Goal: Task Accomplishment & Management: Manage account settings

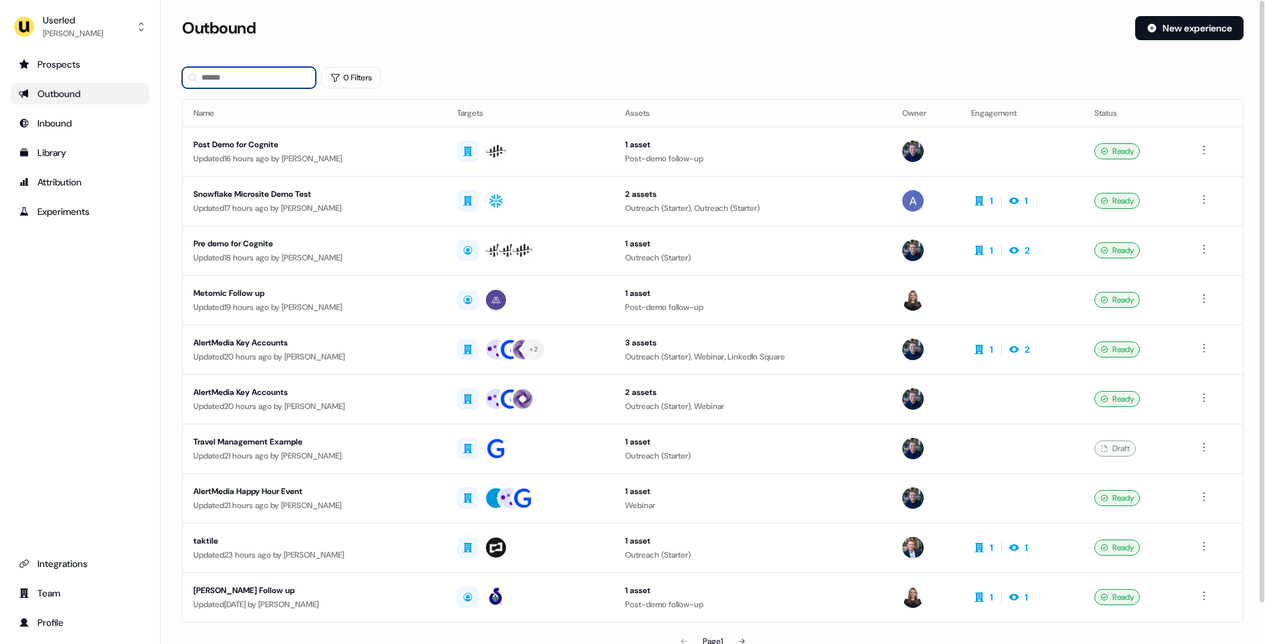
click at [270, 78] on input at bounding box center [249, 77] width 134 height 21
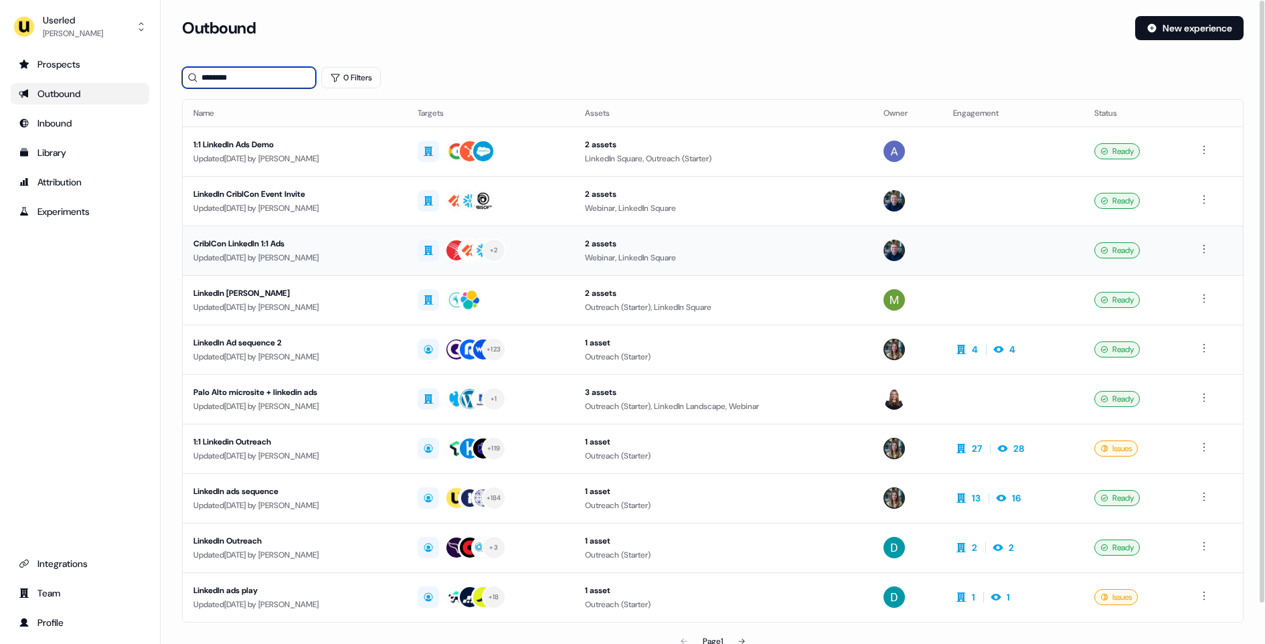
type input "********"
click at [353, 247] on div "CriblCon LinkedIn 1:1 Ads" at bounding box center [294, 243] width 203 height 13
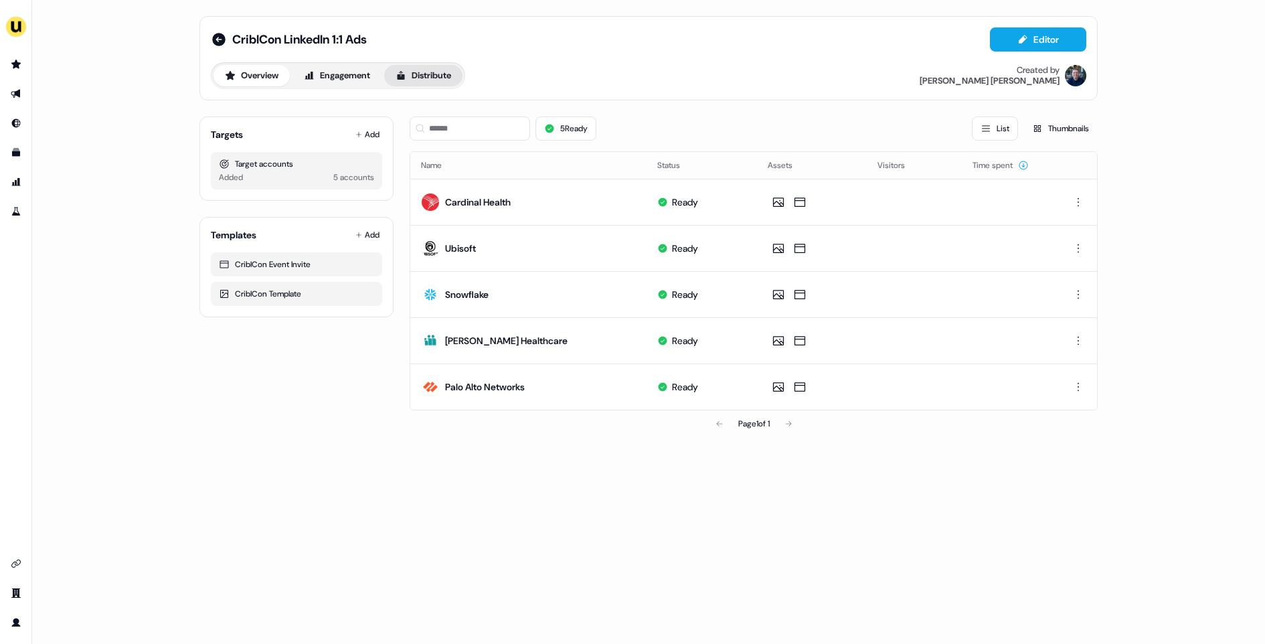
click at [430, 82] on button "Distribute" at bounding box center [423, 75] width 78 height 21
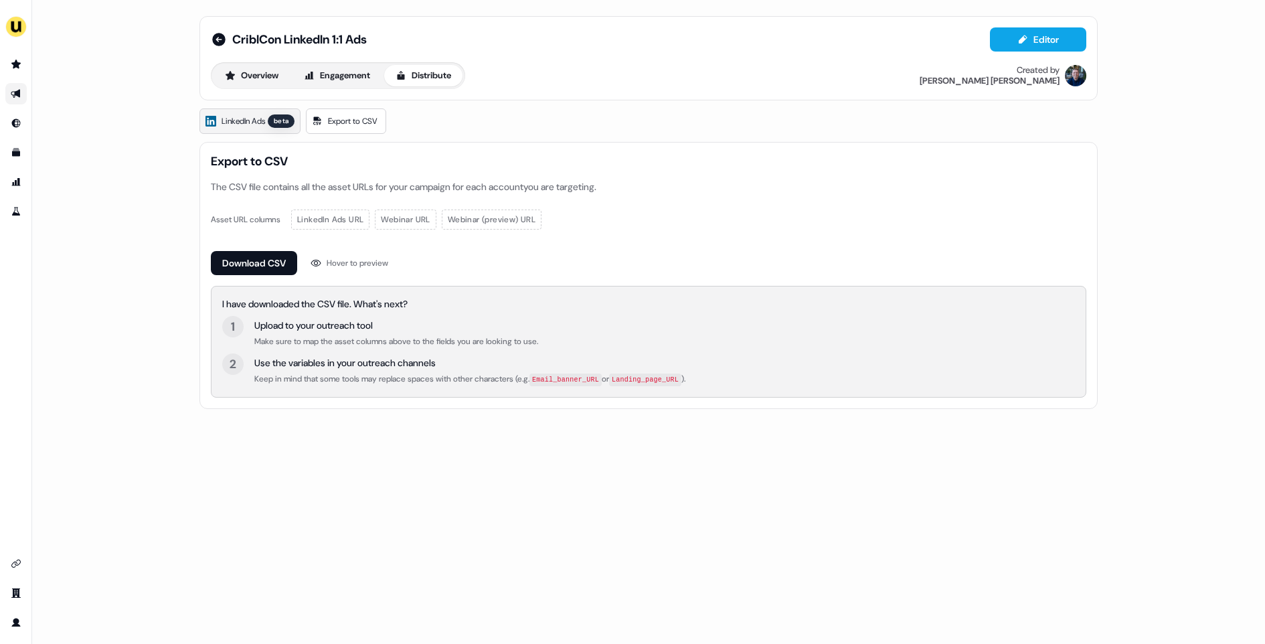
click at [265, 114] on span "LinkedIn Ads" at bounding box center [244, 120] width 44 height 13
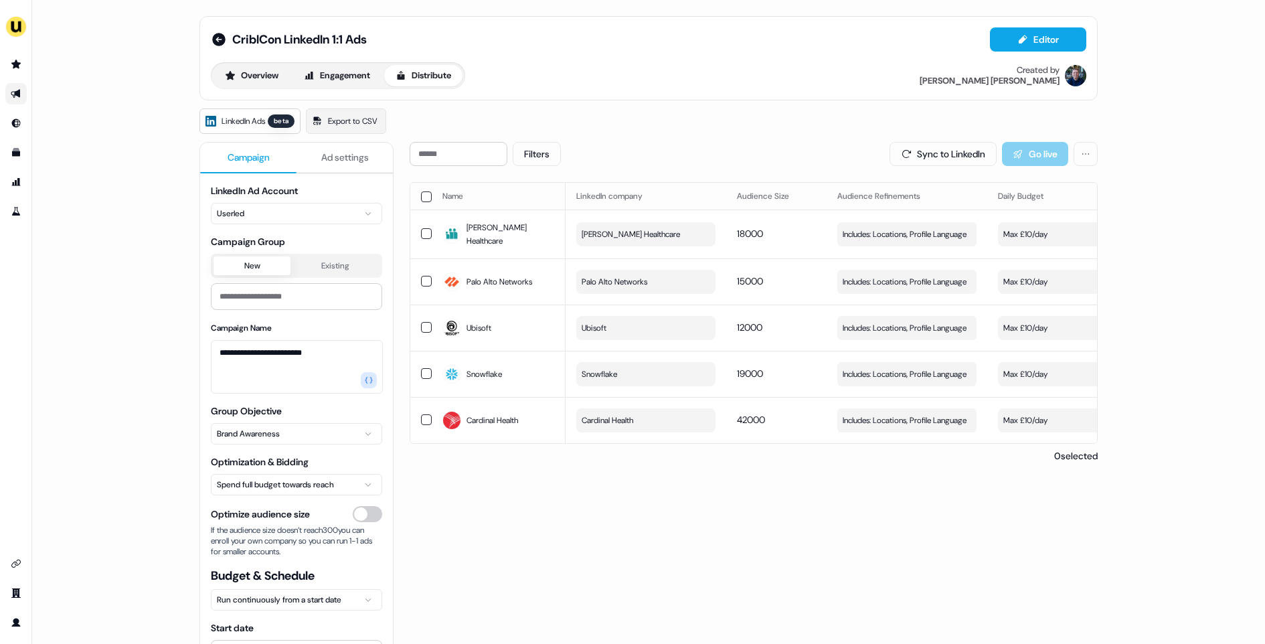
click at [424, 197] on button "button" at bounding box center [426, 196] width 11 height 11
click at [426, 192] on button "button" at bounding box center [426, 197] width 11 height 11
click at [422, 230] on button "button" at bounding box center [426, 233] width 11 height 11
click at [426, 276] on button "button" at bounding box center [426, 281] width 11 height 11
click at [416, 323] on td at bounding box center [420, 328] width 21 height 46
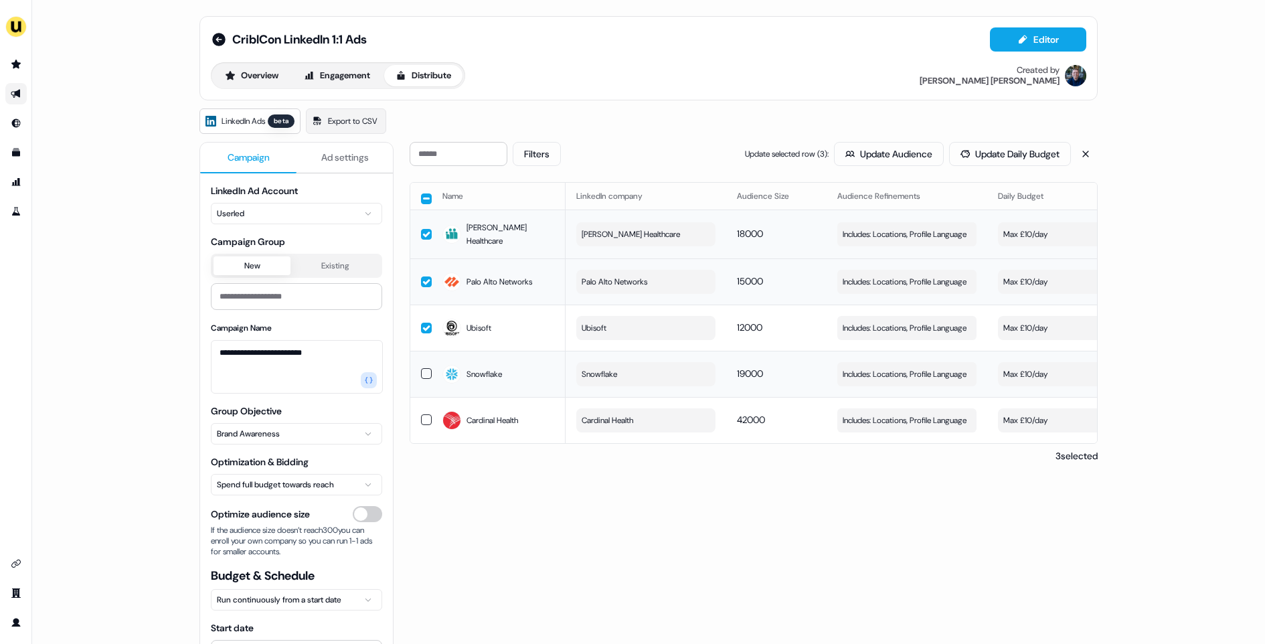
click at [417, 367] on td at bounding box center [420, 374] width 21 height 46
click at [425, 201] on button "button" at bounding box center [426, 198] width 11 height 11
click at [423, 193] on button "button" at bounding box center [426, 197] width 11 height 11
click at [423, 193] on button "button" at bounding box center [426, 196] width 11 height 11
click at [423, 193] on button "button" at bounding box center [426, 197] width 11 height 11
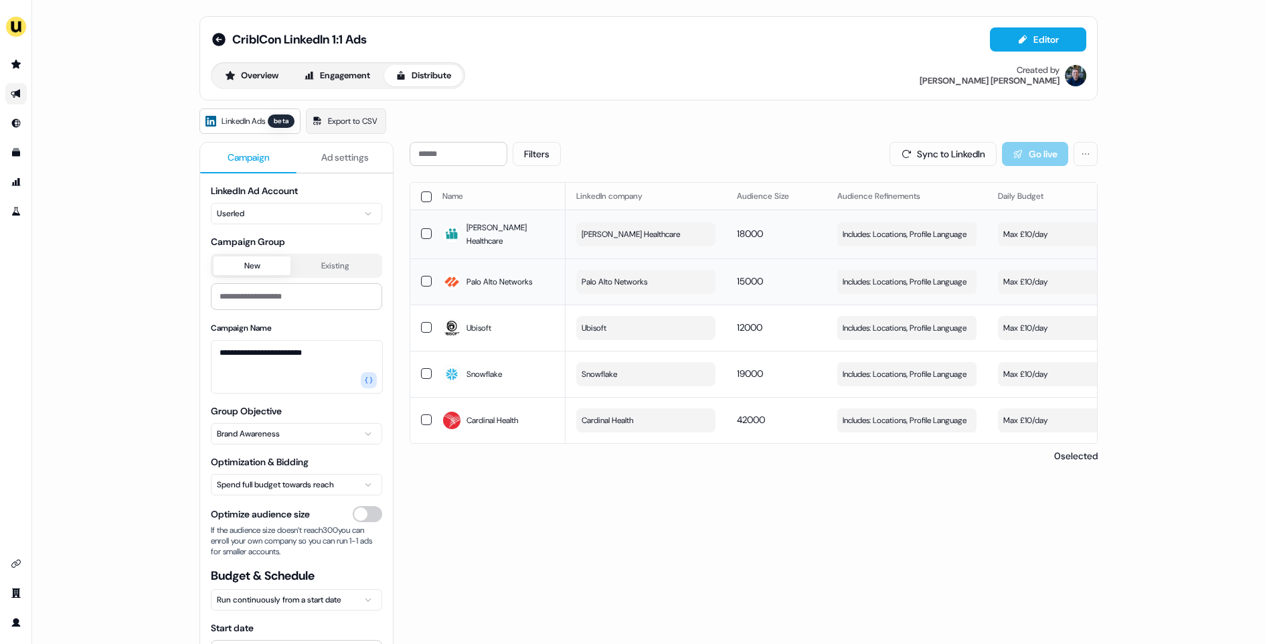
click at [422, 191] on button "button" at bounding box center [426, 196] width 11 height 11
click at [424, 194] on button "button" at bounding box center [426, 197] width 11 height 11
click at [1020, 232] on button "Max £10/day" at bounding box center [1067, 234] width 139 height 24
click at [1044, 327] on button "Cancel" at bounding box center [1048, 329] width 51 height 24
click at [1151, 276] on div "**********" at bounding box center [648, 322] width 1233 height 644
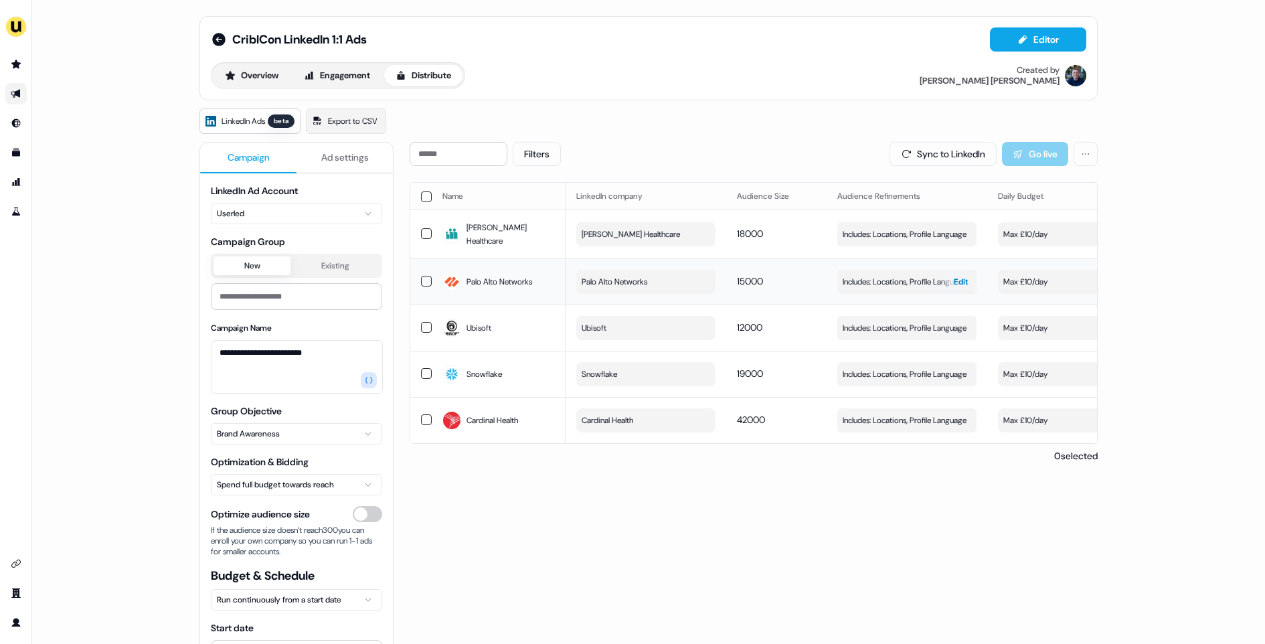
click at [959, 275] on span "Edit" at bounding box center [961, 281] width 15 height 13
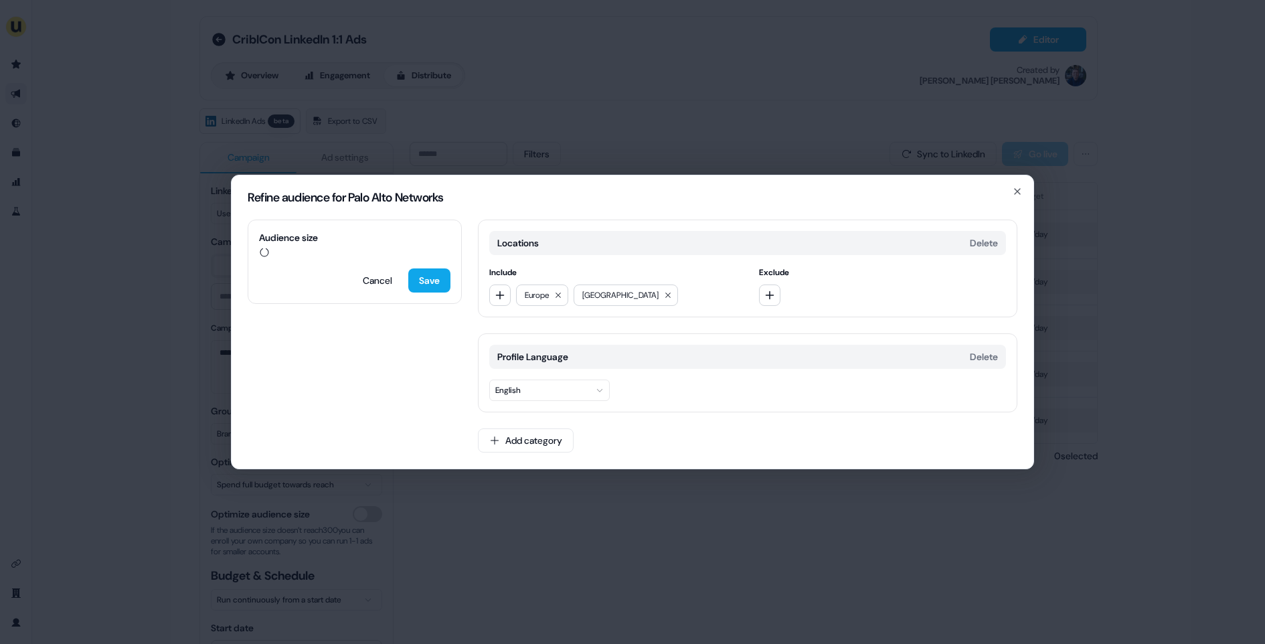
click at [767, 89] on div "Refine audience for Palo Alto Networks Audience size Cancel Save Locations Dele…" at bounding box center [632, 322] width 1265 height 644
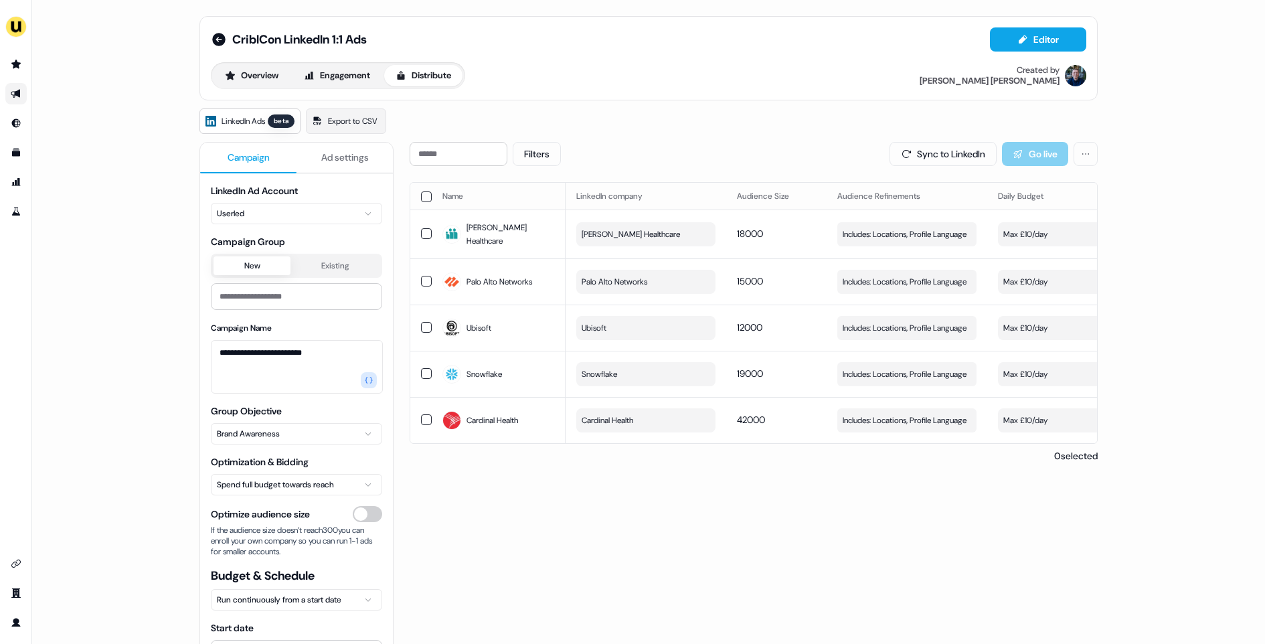
click at [421, 194] on button "button" at bounding box center [426, 196] width 11 height 11
click at [421, 195] on button "button" at bounding box center [426, 197] width 11 height 11
click at [739, 171] on div "Filters Sync to LinkedIn Go live Name LinkedIn company Audience Size Audience R…" at bounding box center [754, 302] width 688 height 321
click at [425, 195] on button "button" at bounding box center [426, 196] width 11 height 11
click at [534, 153] on button "Filters" at bounding box center [537, 154] width 48 height 24
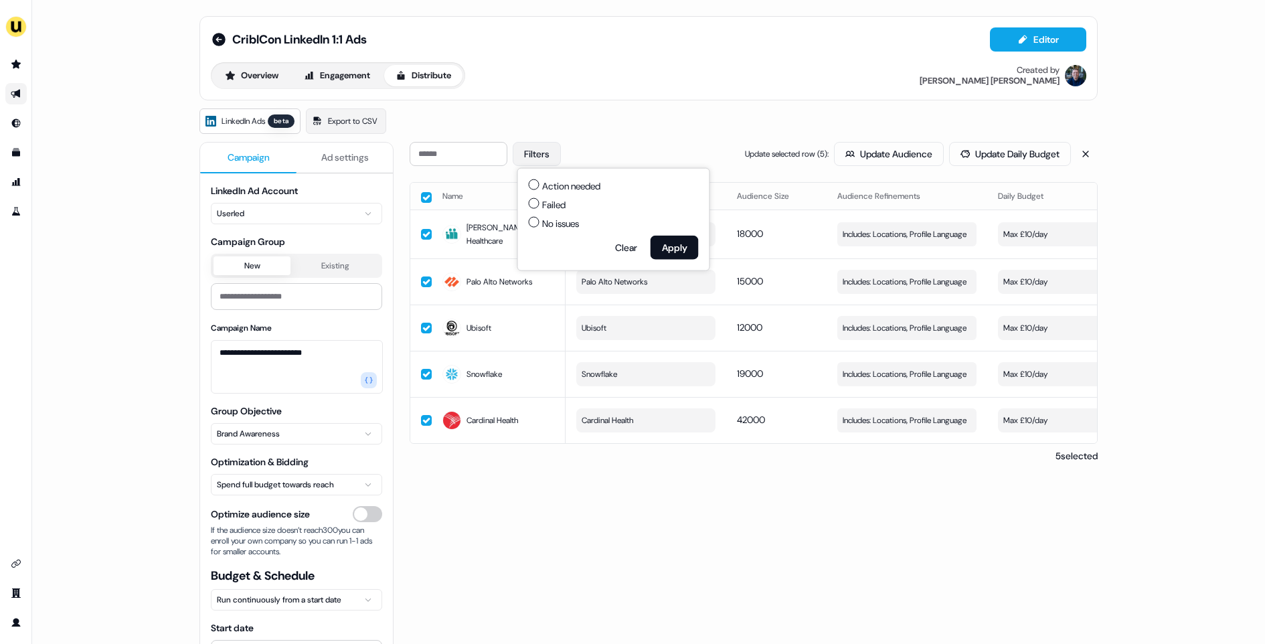
click at [534, 153] on button "Filters" at bounding box center [537, 154] width 48 height 24
click at [423, 192] on button "button" at bounding box center [426, 197] width 11 height 11
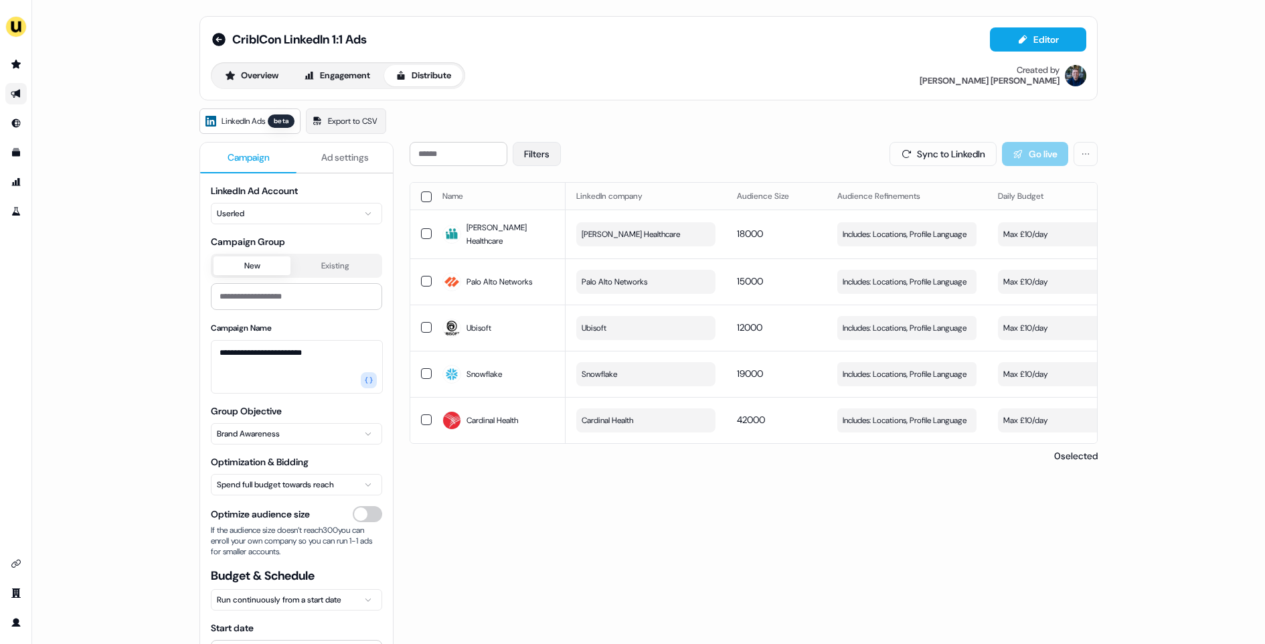
click at [536, 153] on button "Filters" at bounding box center [537, 154] width 48 height 24
click at [586, 149] on div "Filters Sync to LinkedIn Go live" at bounding box center [754, 154] width 688 height 24
drag, startPoint x: 422, startPoint y: 195, endPoint x: 623, endPoint y: 124, distance: 213.2
click at [623, 120] on div "**********" at bounding box center [648, 434] width 898 height 653
click at [427, 194] on button "button" at bounding box center [426, 196] width 11 height 11
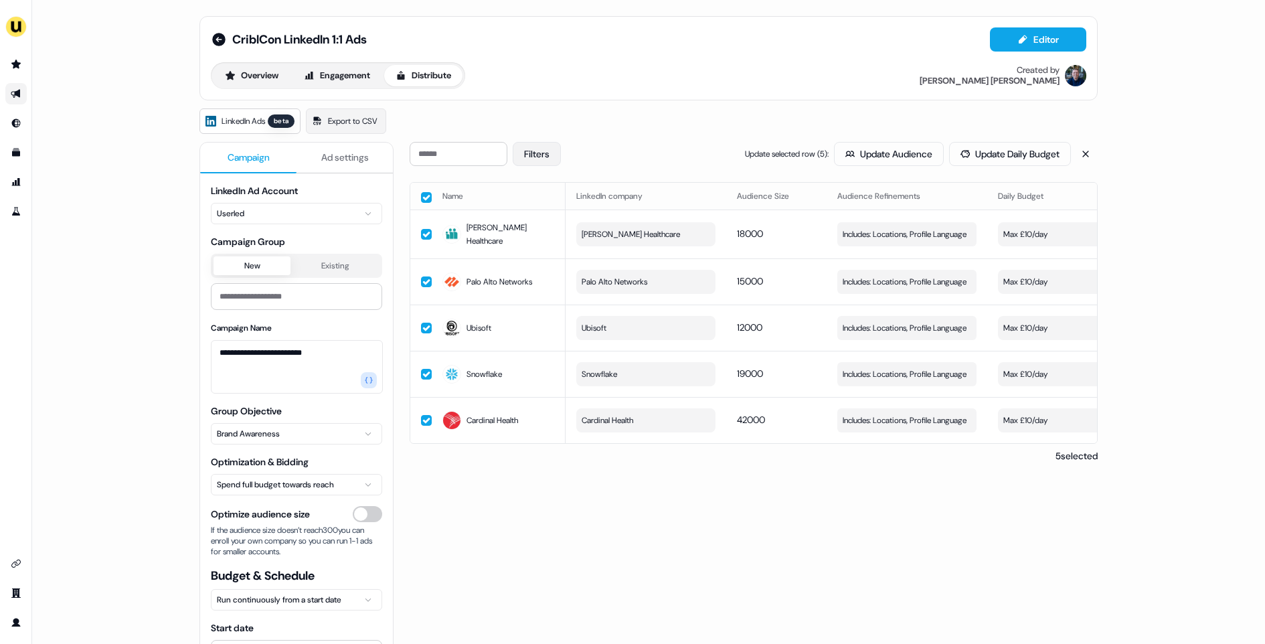
click at [548, 151] on button "Filters" at bounding box center [537, 154] width 48 height 24
click at [534, 202] on button "Failed" at bounding box center [534, 203] width 11 height 11
click at [672, 245] on button "Apply" at bounding box center [675, 248] width 48 height 24
click at [650, 144] on div "Filters (1) Update selected row ( 5 ): Update Audience Update Daily Budget" at bounding box center [754, 154] width 688 height 24
click at [426, 198] on button "button" at bounding box center [426, 197] width 11 height 11
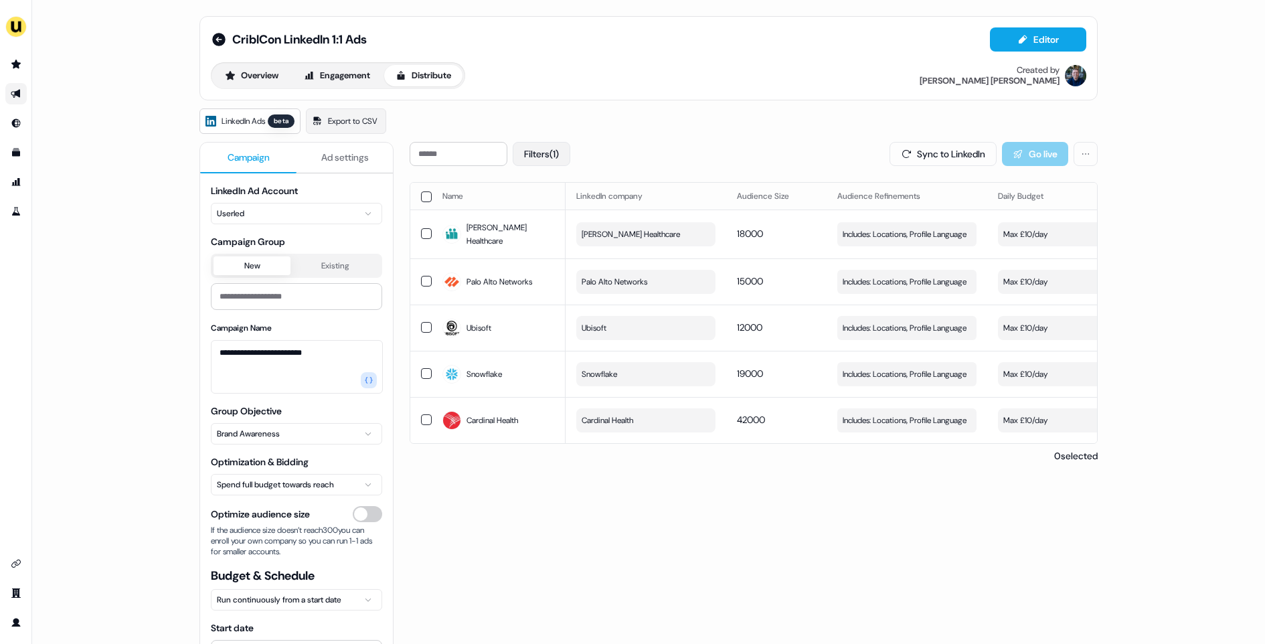
click at [554, 151] on button "Filters (1)" at bounding box center [542, 154] width 58 height 24
click at [629, 247] on button "Clear" at bounding box center [626, 248] width 44 height 24
click at [546, 158] on button "Filters" at bounding box center [537, 154] width 48 height 24
click at [550, 228] on span "No issues" at bounding box center [560, 223] width 37 height 13
click at [540, 228] on button "No issues" at bounding box center [534, 222] width 11 height 11
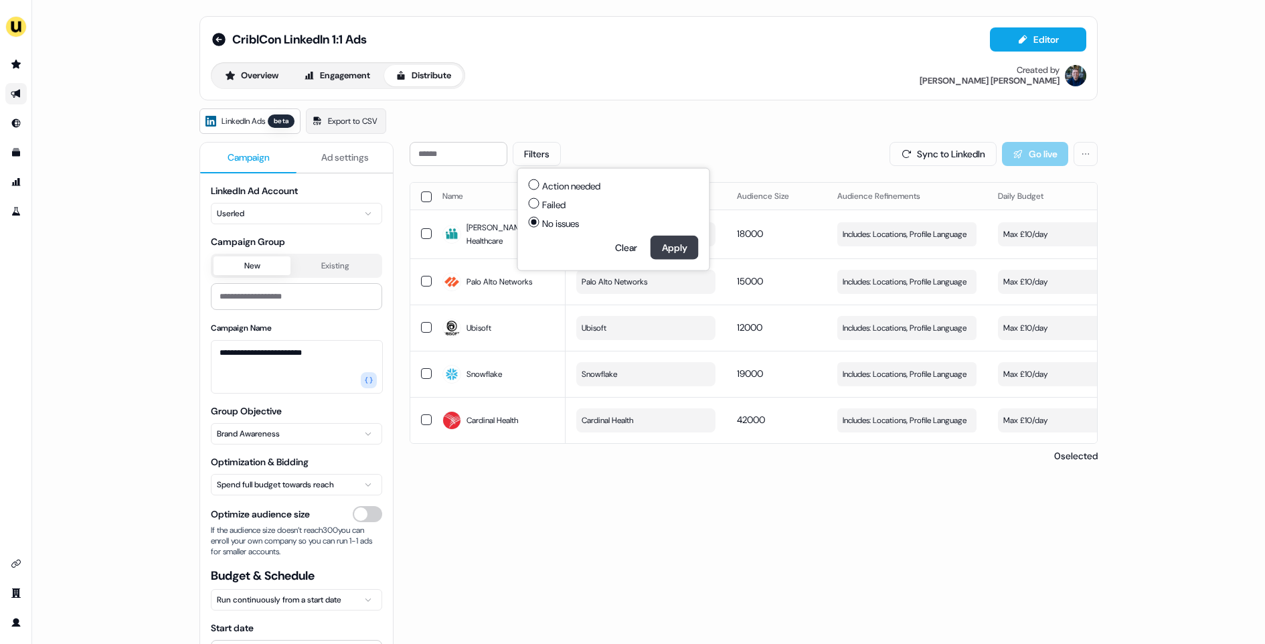
click at [676, 246] on button "Apply" at bounding box center [675, 248] width 48 height 24
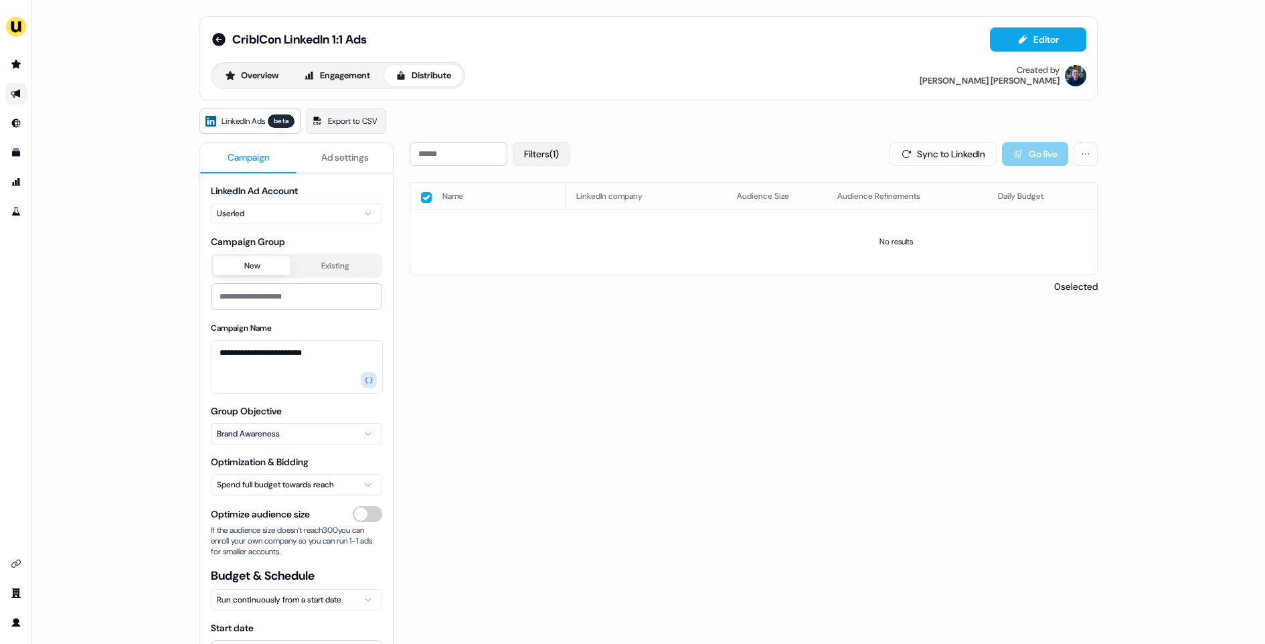
click at [549, 157] on button "Filters (1)" at bounding box center [542, 154] width 58 height 24
click at [544, 199] on span "Failed" at bounding box center [553, 204] width 23 height 13
click at [540, 199] on button "Failed" at bounding box center [534, 203] width 11 height 11
click at [664, 247] on button "Apply" at bounding box center [675, 248] width 48 height 24
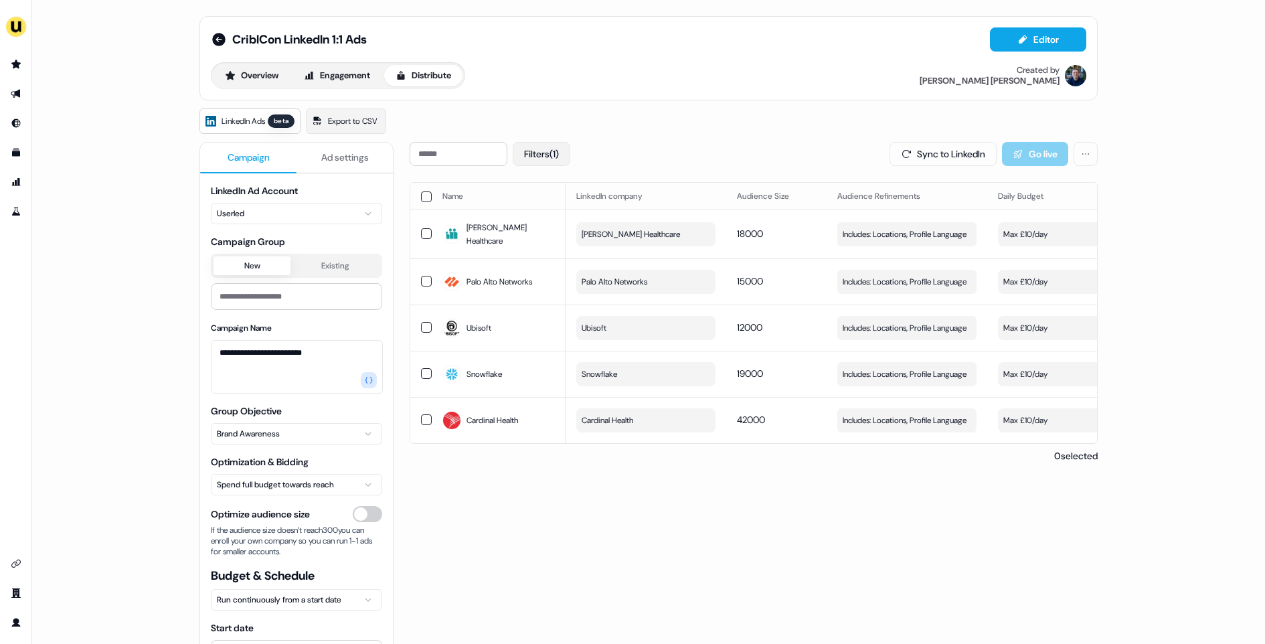
click at [555, 159] on button "Filters (1)" at bounding box center [542, 154] width 58 height 24
click at [558, 185] on span "Action needed" at bounding box center [571, 185] width 58 height 13
click at [540, 185] on button "Action needed" at bounding box center [534, 184] width 11 height 11
click at [669, 250] on button "Apply" at bounding box center [675, 248] width 48 height 24
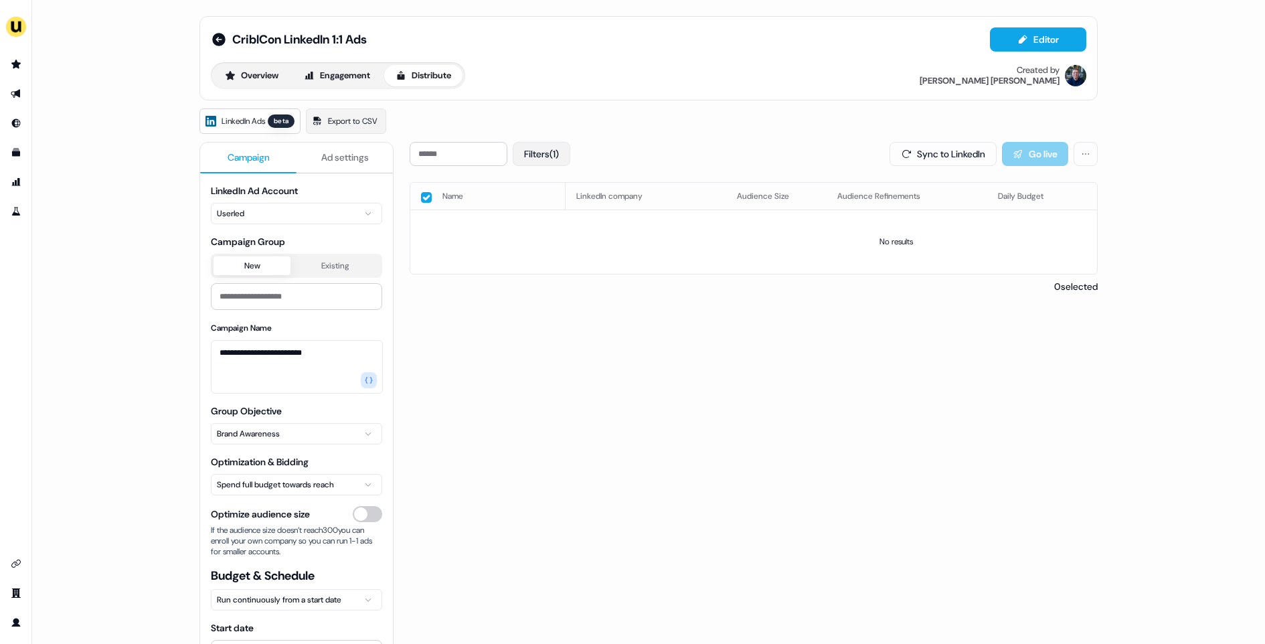
click at [547, 153] on button "Filters (1)" at bounding box center [542, 154] width 58 height 24
click at [545, 198] on span "Failed" at bounding box center [553, 204] width 23 height 13
click at [540, 198] on button "Failed" at bounding box center [534, 203] width 11 height 11
click at [666, 249] on button "Apply" at bounding box center [675, 248] width 48 height 24
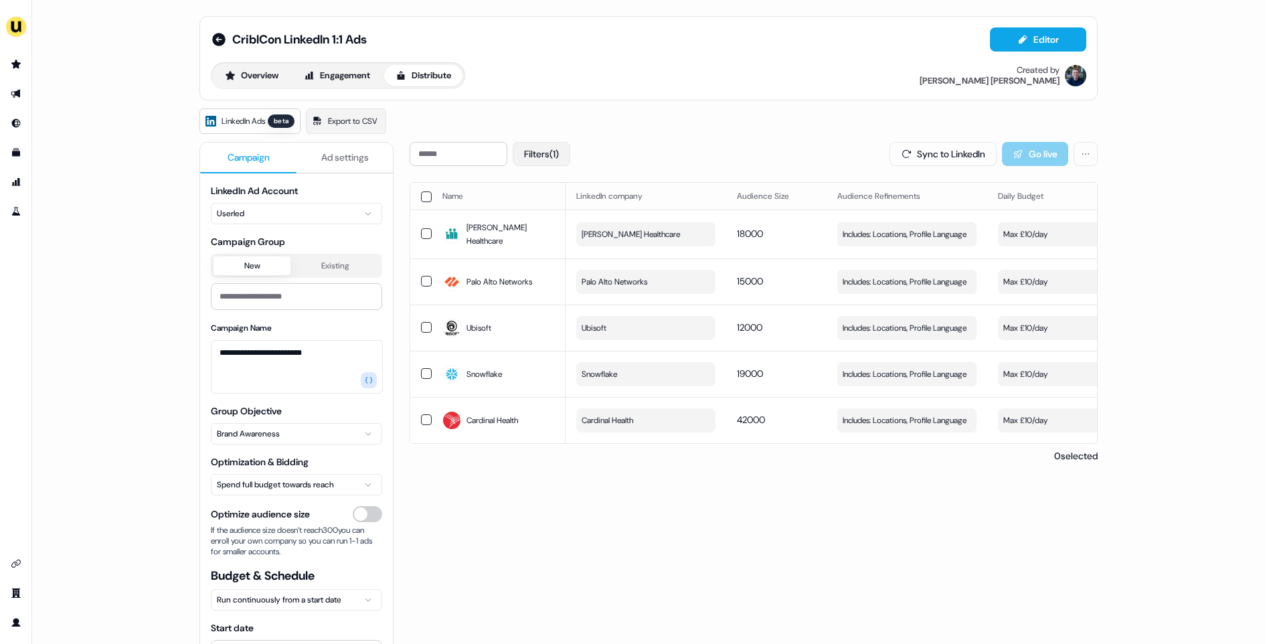
click at [546, 151] on button "Filters (1)" at bounding box center [542, 154] width 58 height 24
click at [637, 248] on button "Clear" at bounding box center [626, 248] width 44 height 24
click at [539, 151] on button "Filters" at bounding box center [537, 154] width 48 height 24
click at [448, 128] on div "LinkedIn Ads beta Export to CSV" at bounding box center [648, 120] width 898 height 25
click at [536, 158] on button "Filters" at bounding box center [537, 154] width 48 height 24
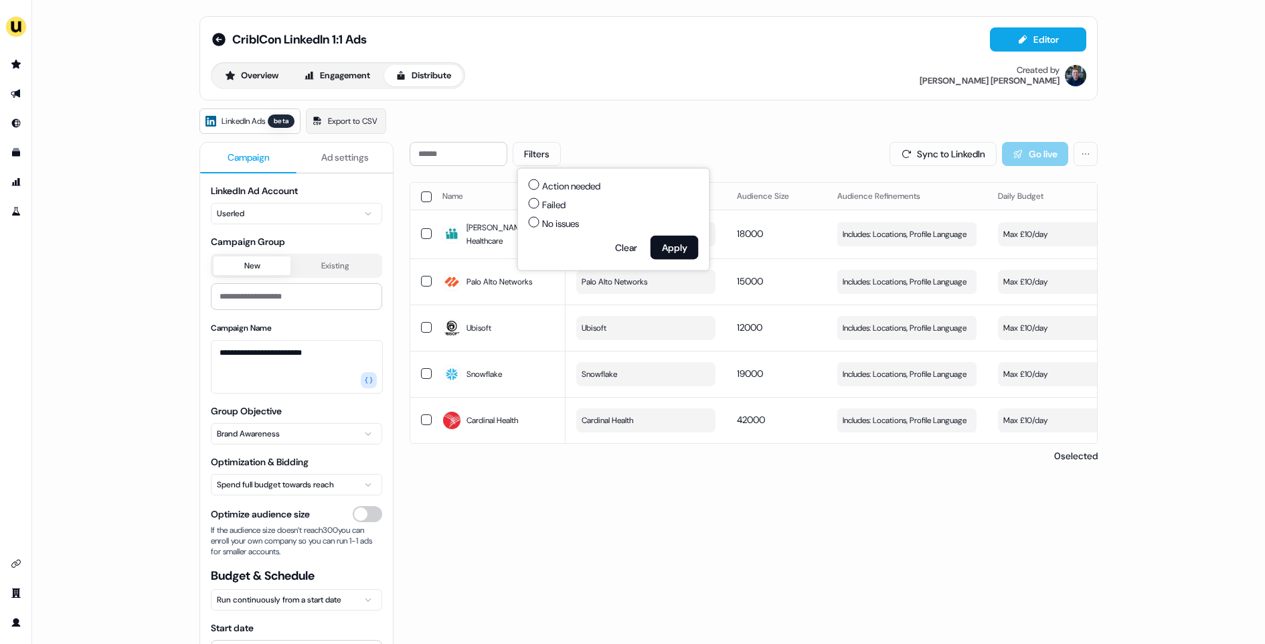
click at [453, 171] on div "Filters Sync to LinkedIn Go live Name LinkedIn company Audience Size Audience R…" at bounding box center [754, 302] width 688 height 321
click at [554, 157] on button "Filters" at bounding box center [537, 154] width 48 height 24
click at [591, 146] on div "Filters Sync to LinkedIn Go live" at bounding box center [754, 154] width 688 height 24
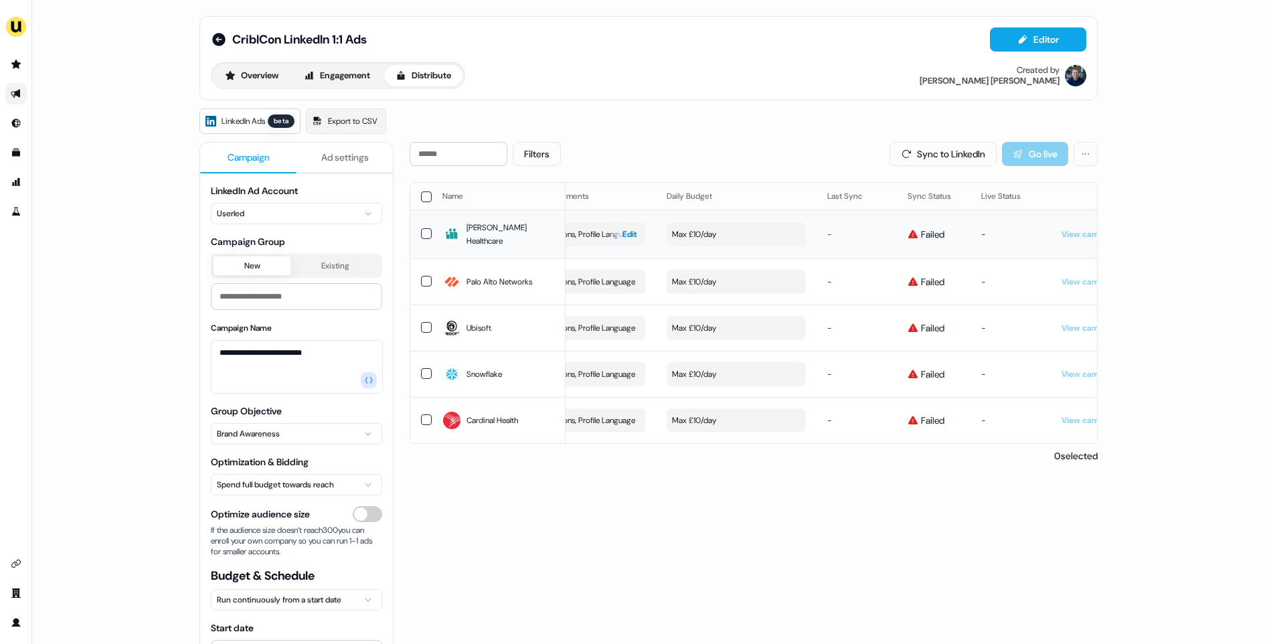
scroll to position [0, 378]
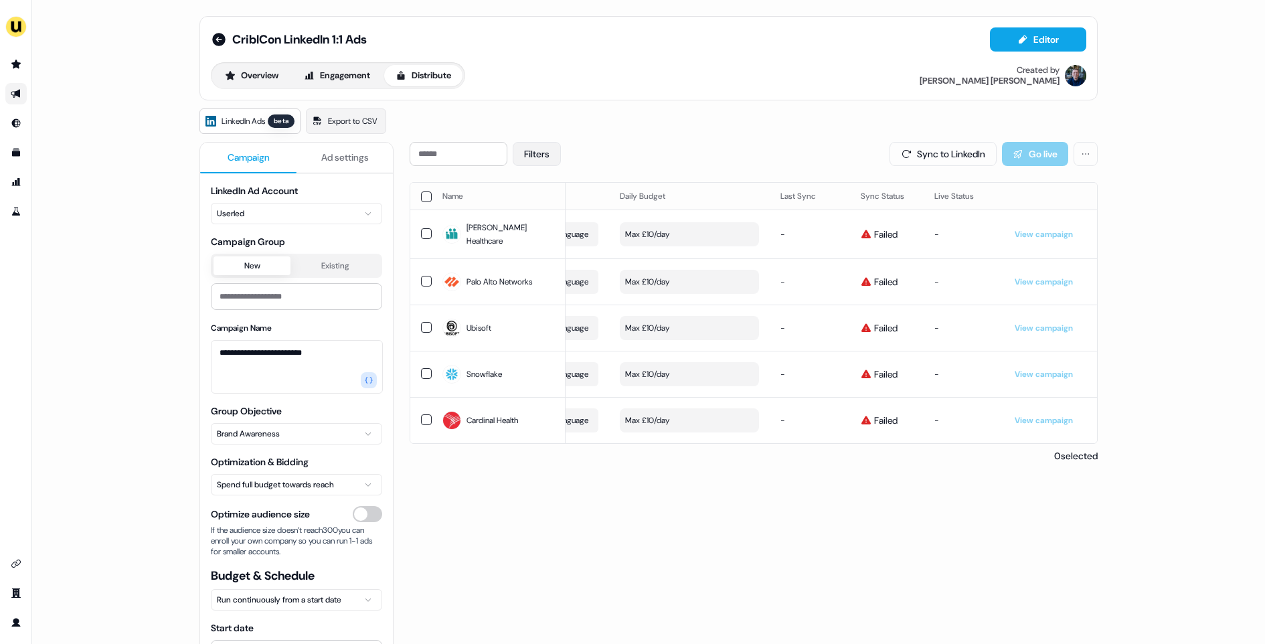
click at [544, 143] on button "Filters" at bounding box center [537, 154] width 48 height 24
click at [554, 222] on span "No issues" at bounding box center [560, 223] width 37 height 13
click at [540, 222] on button "No issues" at bounding box center [534, 222] width 11 height 11
click at [551, 182] on span "Action needed" at bounding box center [571, 185] width 58 height 13
click at [540, 182] on button "Action needed" at bounding box center [534, 184] width 11 height 11
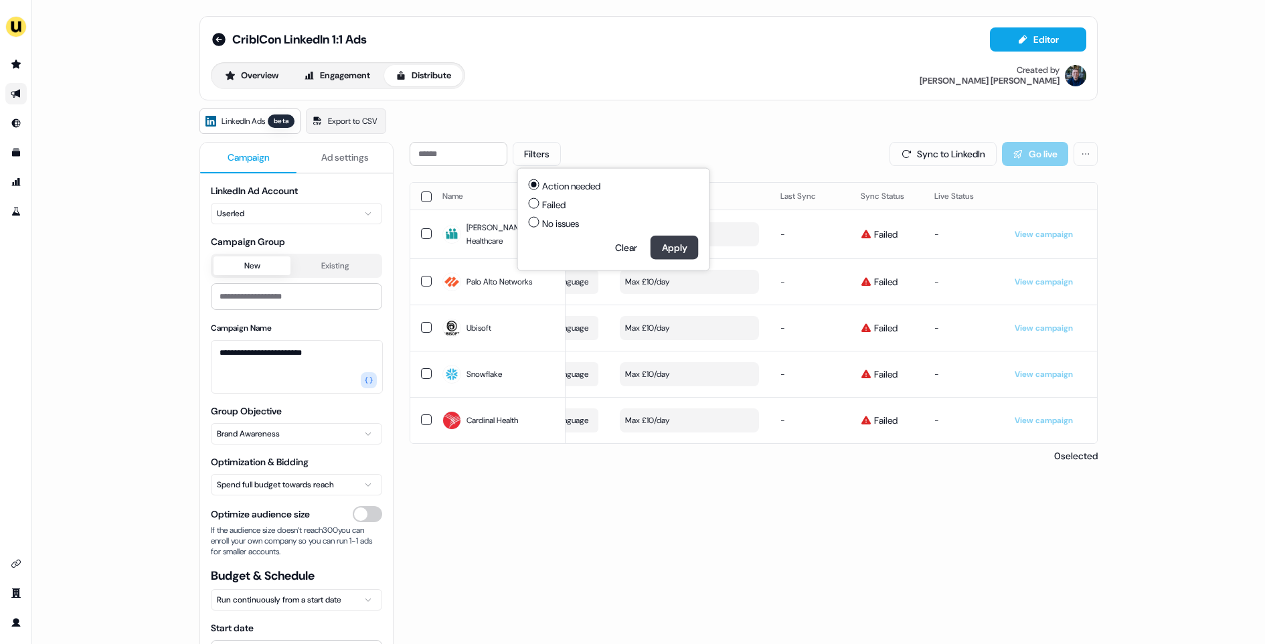
click at [674, 254] on button "Apply" at bounding box center [675, 248] width 48 height 24
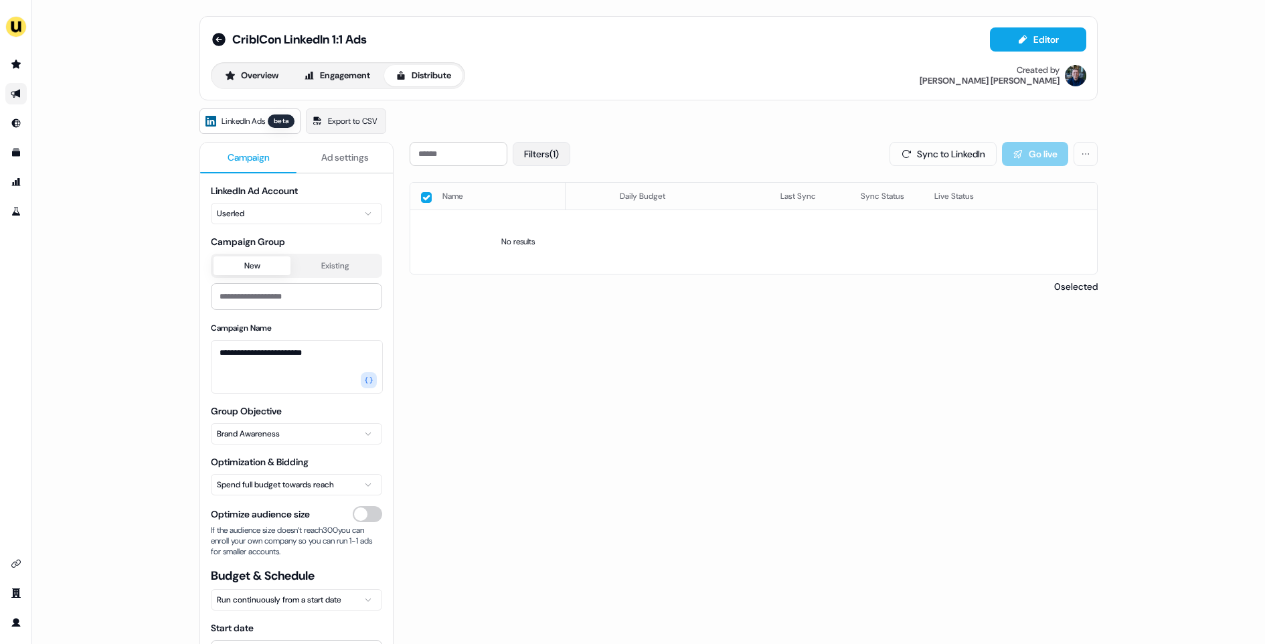
click at [551, 151] on button "Filters (1)" at bounding box center [542, 154] width 58 height 24
click at [619, 246] on button "Clear" at bounding box center [626, 248] width 44 height 24
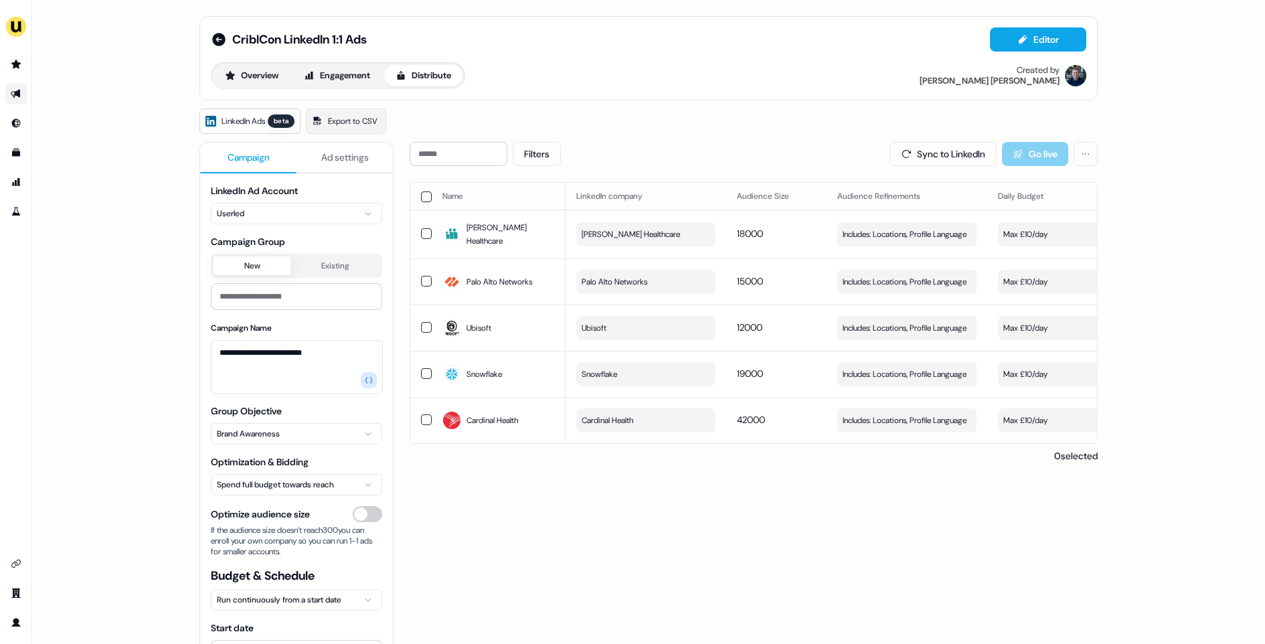
click at [695, 146] on div "Filters Sync to LinkedIn Go live" at bounding box center [754, 154] width 688 height 24
click at [242, 68] on button "Overview" at bounding box center [252, 75] width 76 height 21
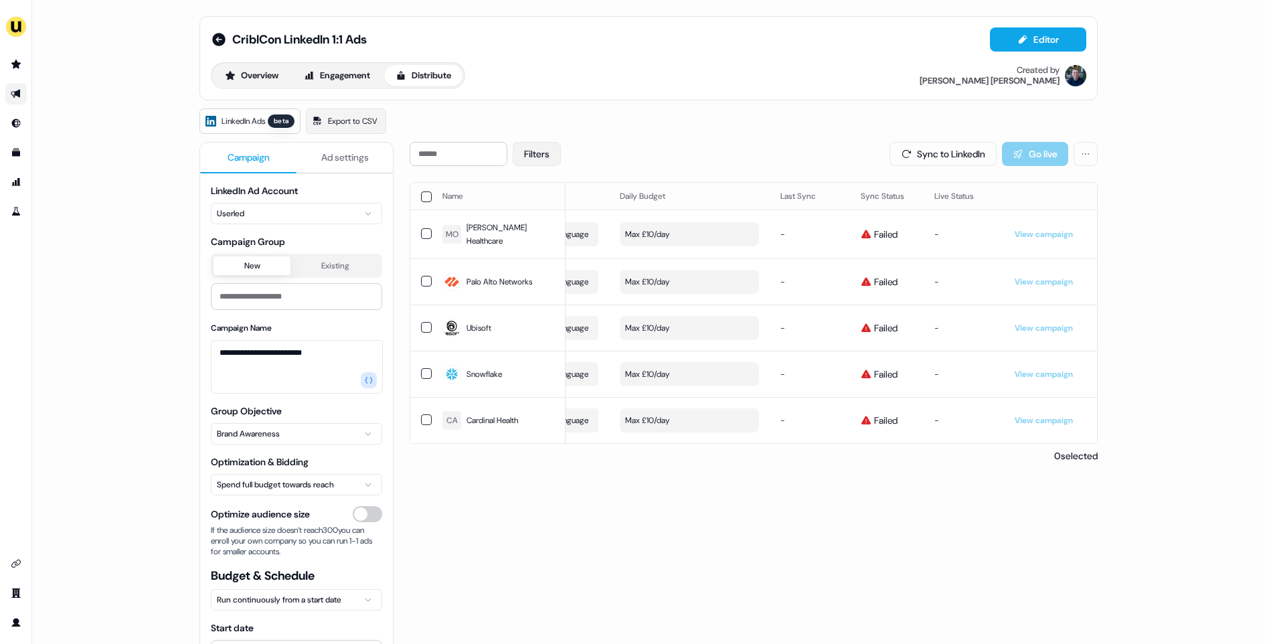
click at [542, 155] on button "Filters" at bounding box center [537, 154] width 48 height 24
click at [627, 248] on button "Clear" at bounding box center [626, 248] width 44 height 24
click at [718, 142] on div "Filters Sync to LinkedIn Go live" at bounding box center [754, 154] width 688 height 24
click at [538, 157] on button "Filters" at bounding box center [537, 154] width 48 height 24
click at [614, 143] on div "Filters Sync to LinkedIn Go live" at bounding box center [754, 154] width 688 height 24
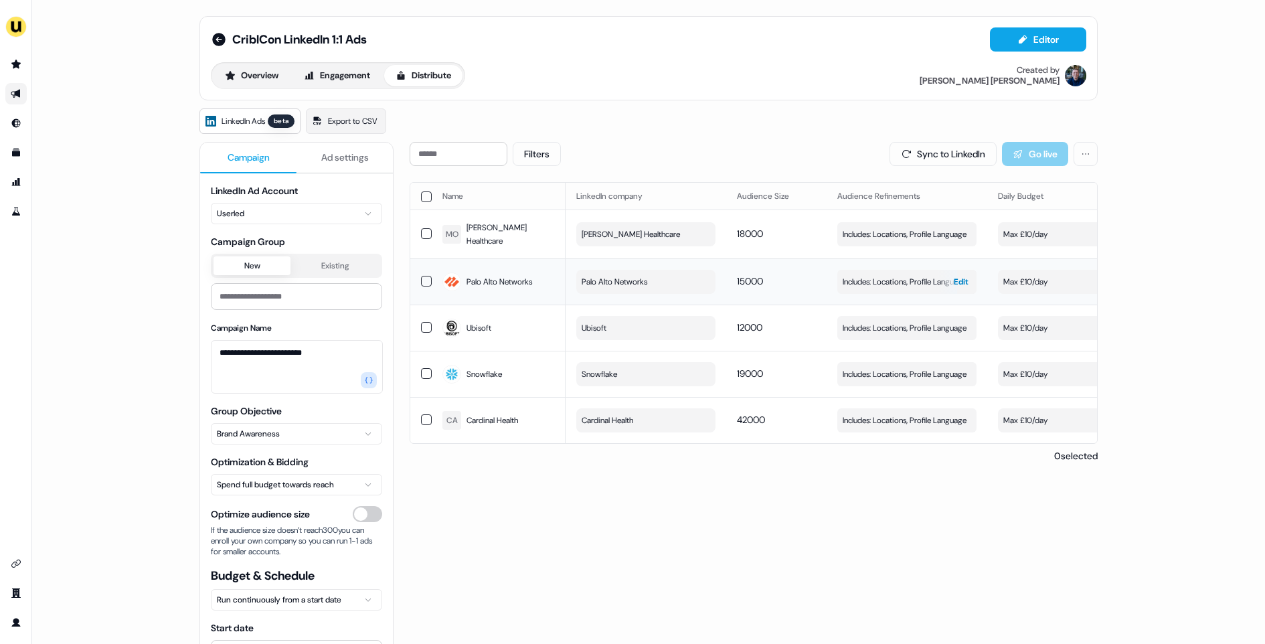
click at [954, 275] on span "Edit" at bounding box center [961, 281] width 15 height 13
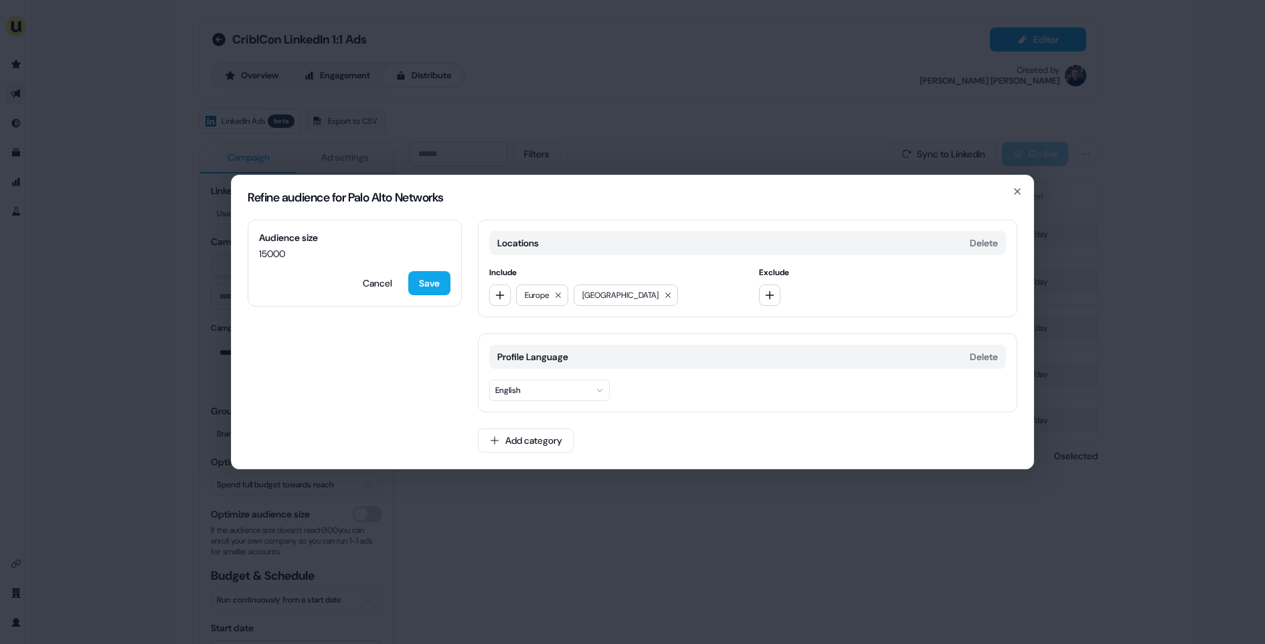
click at [531, 490] on div "Refine audience for Palo Alto Networks Audience size 15000 Cancel Save Location…" at bounding box center [632, 322] width 1265 height 644
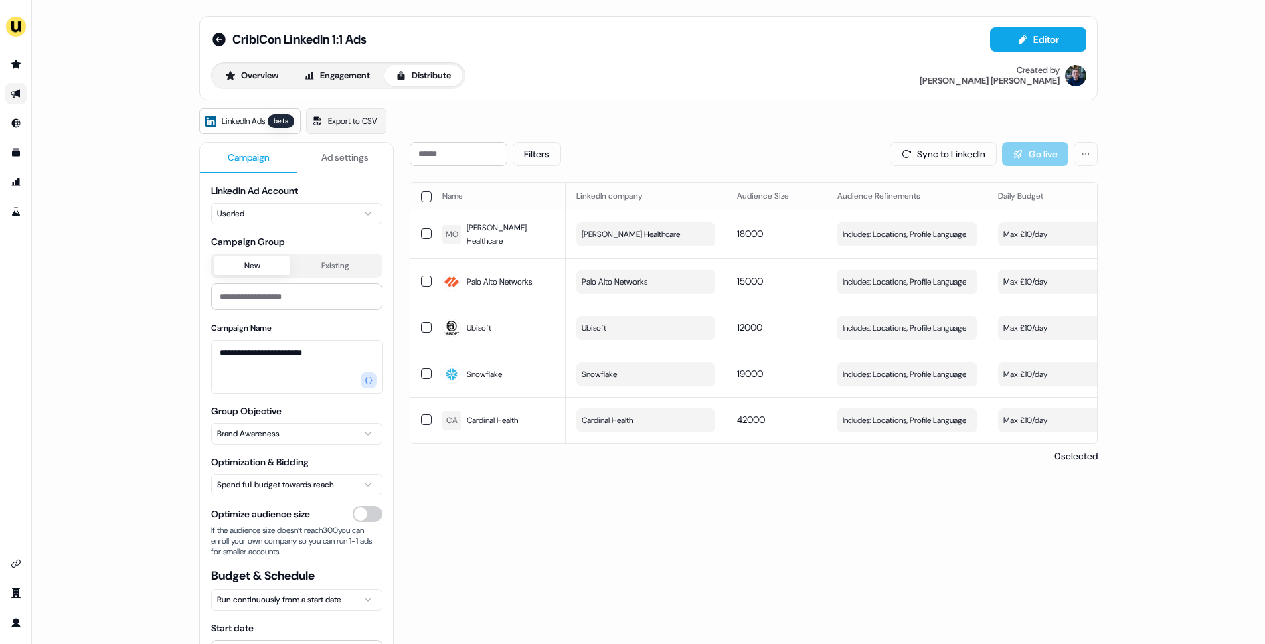
click at [400, 326] on div "**********" at bounding box center [648, 452] width 898 height 620
click at [552, 144] on button "Filters" at bounding box center [537, 154] width 48 height 24
click at [554, 212] on div "Action needed Failed No issues" at bounding box center [614, 204] width 170 height 51
click at [552, 193] on div "Action needed Failed No issues" at bounding box center [614, 204] width 170 height 51
click at [549, 187] on span "Action needed" at bounding box center [571, 185] width 58 height 13
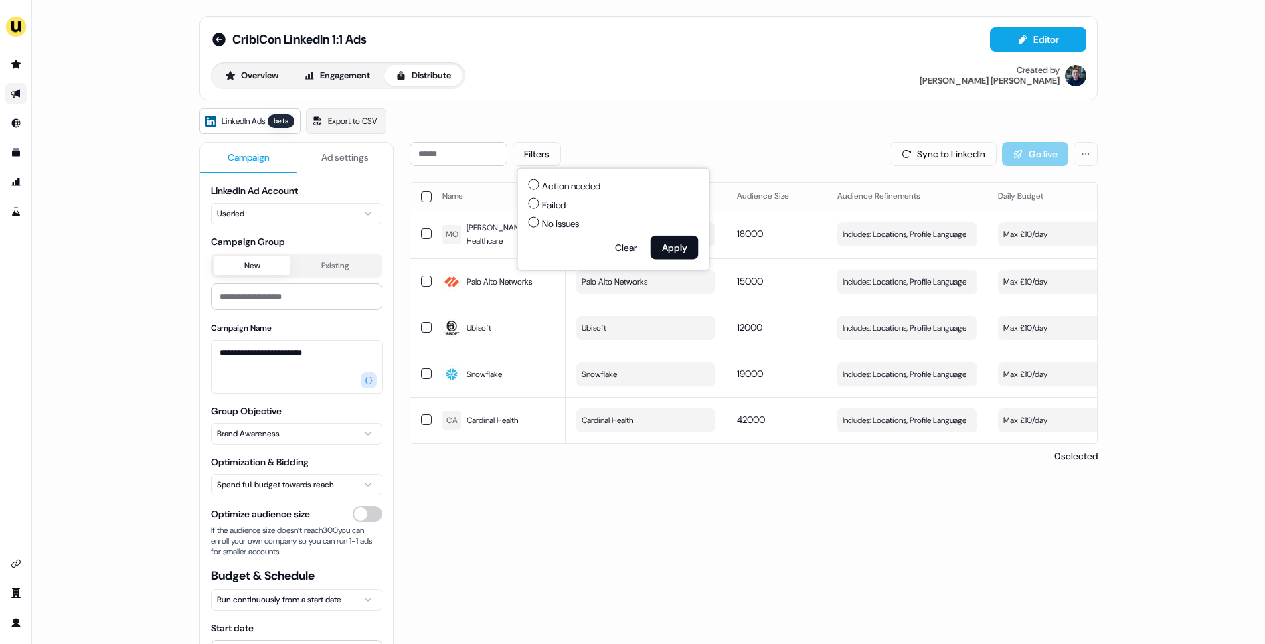
click at [540, 187] on button "Action needed" at bounding box center [534, 184] width 11 height 11
click at [683, 236] on button "Apply" at bounding box center [675, 248] width 48 height 24
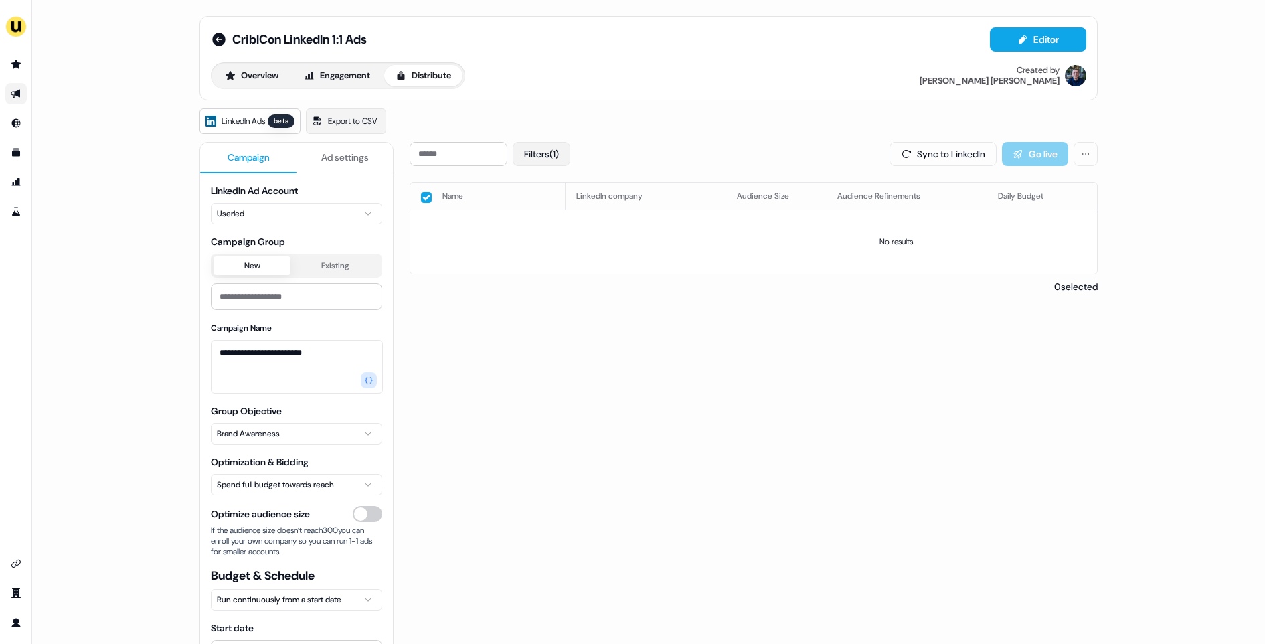
click at [546, 144] on button "Filters (1)" at bounding box center [542, 154] width 58 height 24
click at [562, 221] on span "No issues" at bounding box center [560, 223] width 37 height 13
click at [540, 221] on button "No issues" at bounding box center [534, 222] width 11 height 11
click at [665, 246] on button "Apply" at bounding box center [675, 248] width 48 height 24
click at [552, 147] on button "Filters (1)" at bounding box center [542, 154] width 58 height 24
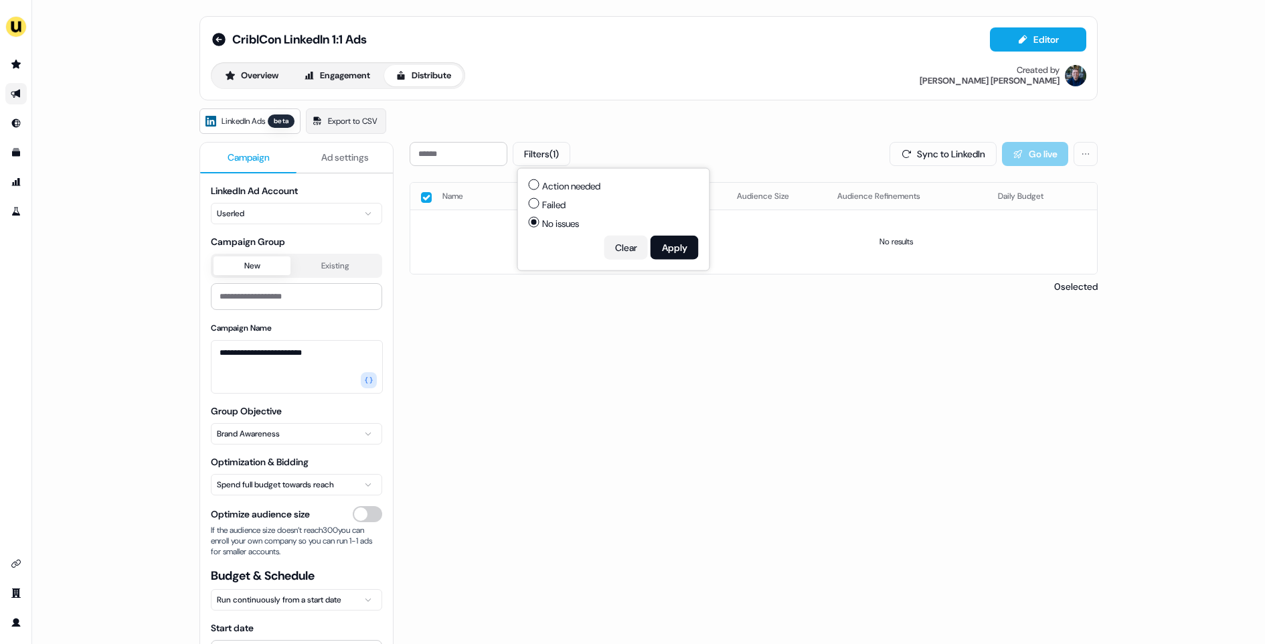
click at [620, 241] on button "Clear" at bounding box center [626, 248] width 44 height 24
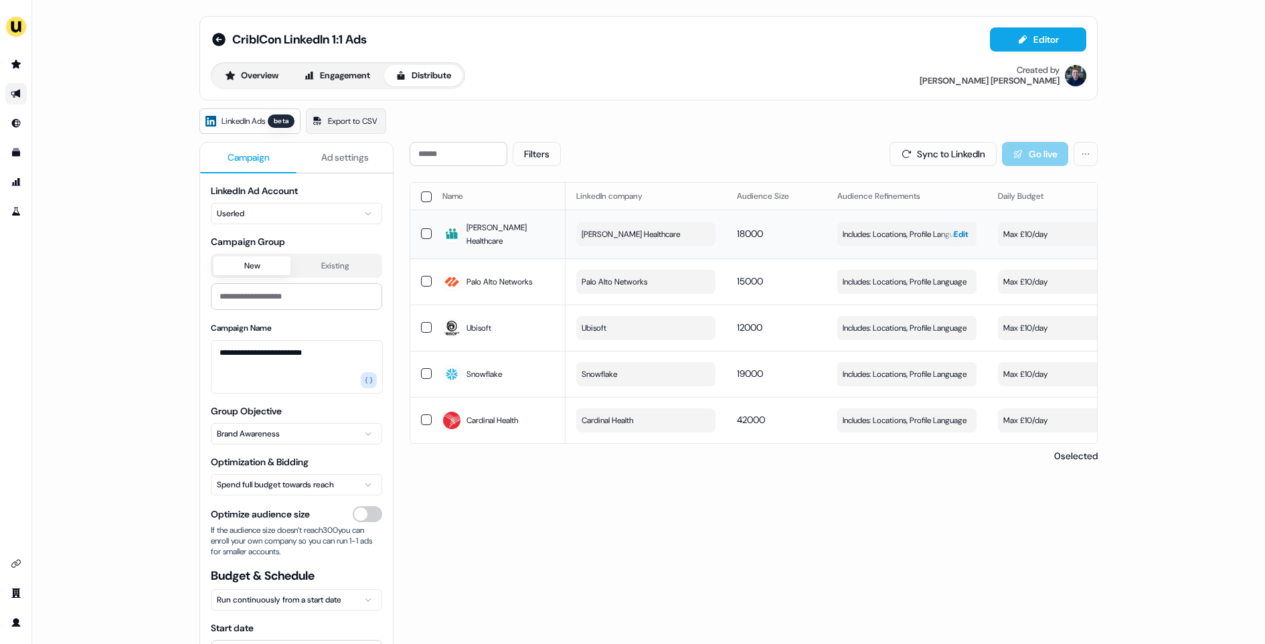
click at [954, 233] on span "Edit" at bounding box center [961, 234] width 15 height 13
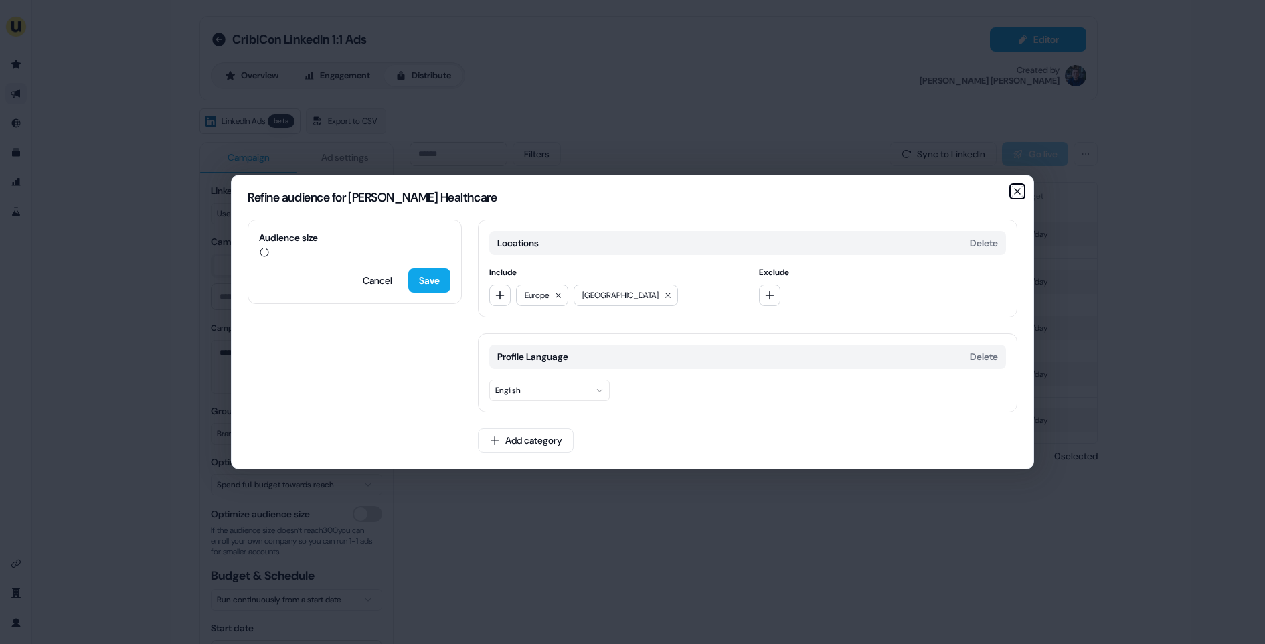
click at [1019, 192] on icon "button" at bounding box center [1017, 191] width 11 height 11
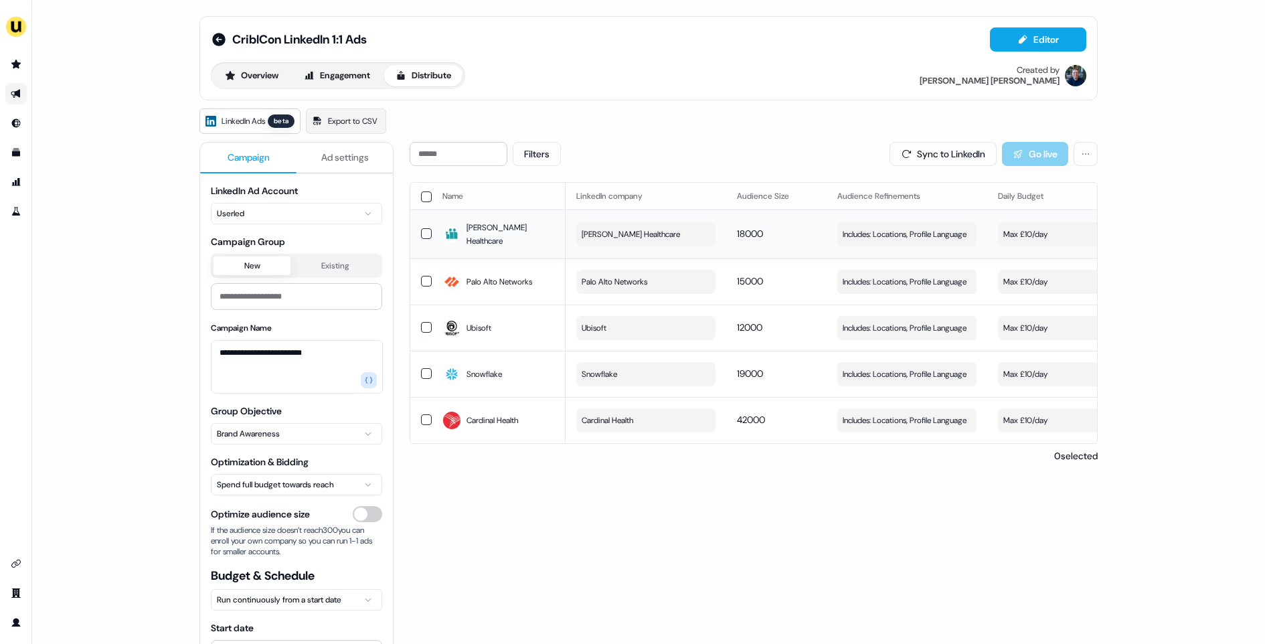
click at [412, 248] on td at bounding box center [420, 234] width 21 height 49
click at [410, 280] on div "Name LinkedIn company Audience Size Audience Refinements Daily Budget Last Sync…" at bounding box center [754, 322] width 688 height 280
click at [421, 276] on button "button" at bounding box center [426, 281] width 11 height 11
click at [421, 323] on button "button" at bounding box center [426, 327] width 11 height 11
click at [422, 201] on button "button" at bounding box center [426, 198] width 11 height 11
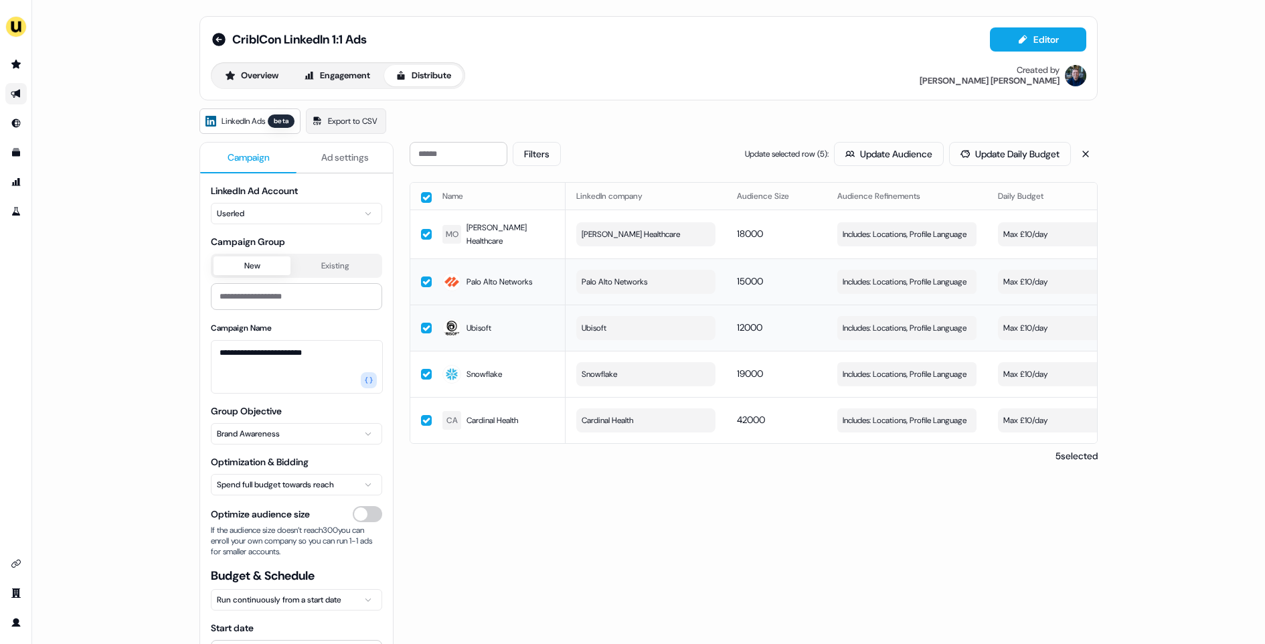
click at [422, 201] on th at bounding box center [420, 196] width 21 height 27
click at [540, 144] on button "Filters" at bounding box center [537, 154] width 48 height 24
click at [635, 137] on div "**********" at bounding box center [648, 434] width 898 height 653
click at [536, 154] on button "Filters" at bounding box center [537, 154] width 48 height 24
click at [1036, 238] on button "Max £10/day" at bounding box center [1067, 234] width 139 height 24
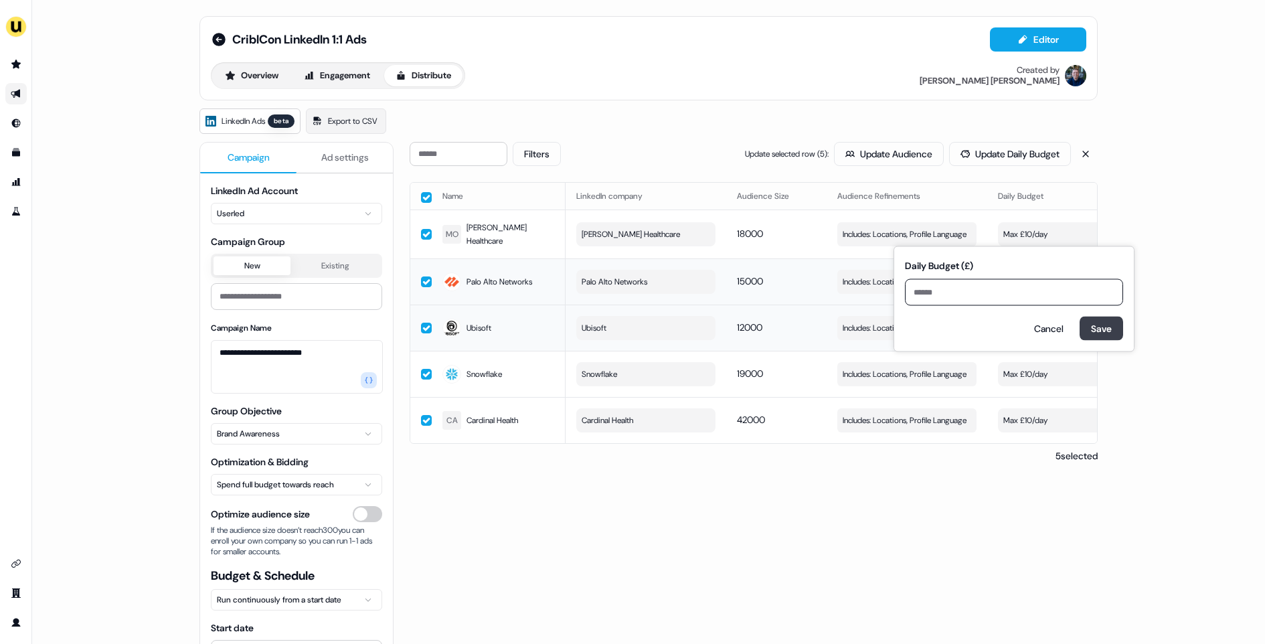
type input "*"
click at [1082, 323] on button "Save" at bounding box center [1102, 329] width 44 height 24
click at [1024, 236] on button "Max £8/day" at bounding box center [1067, 234] width 139 height 24
type input "*"
click at [1119, 331] on div "Daily Budget (£) * Cancel Save" at bounding box center [1014, 299] width 218 height 83
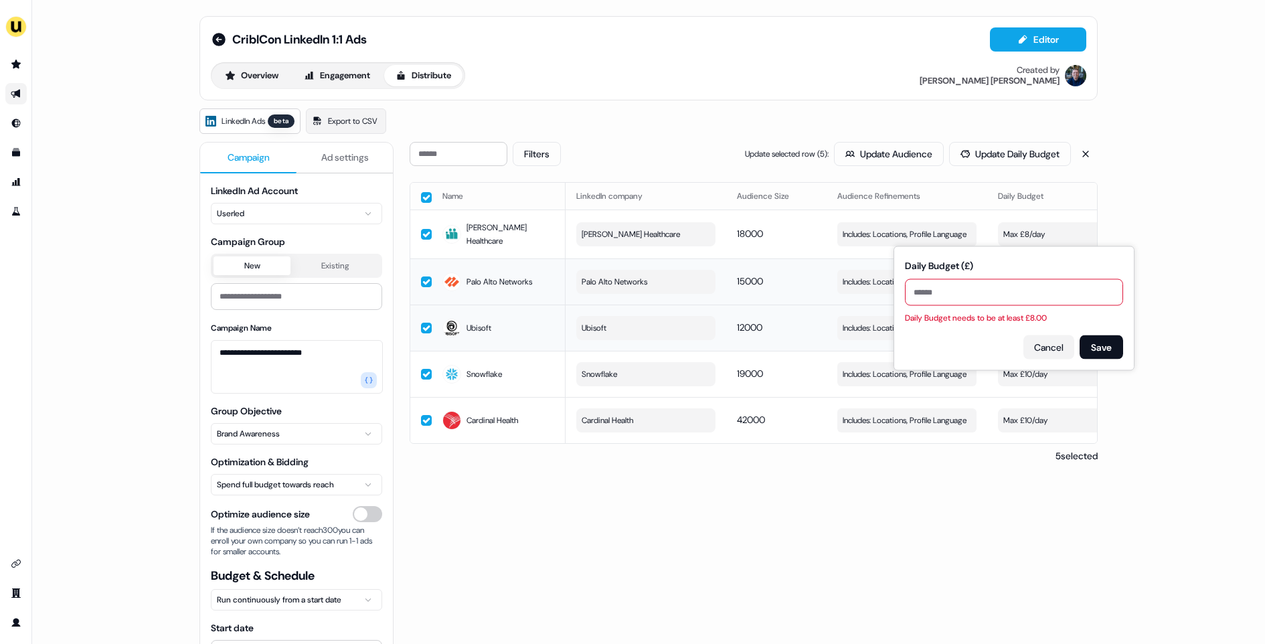
click at [1069, 345] on button "Cancel" at bounding box center [1048, 347] width 51 height 24
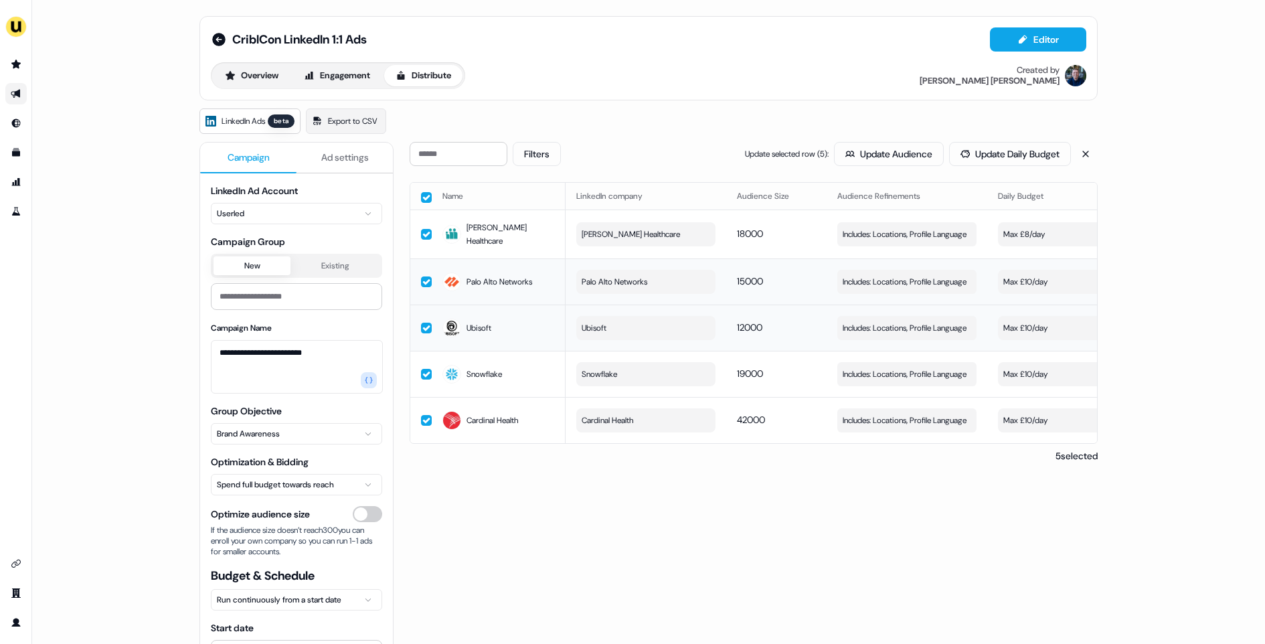
click at [1141, 319] on div "**********" at bounding box center [648, 322] width 1233 height 644
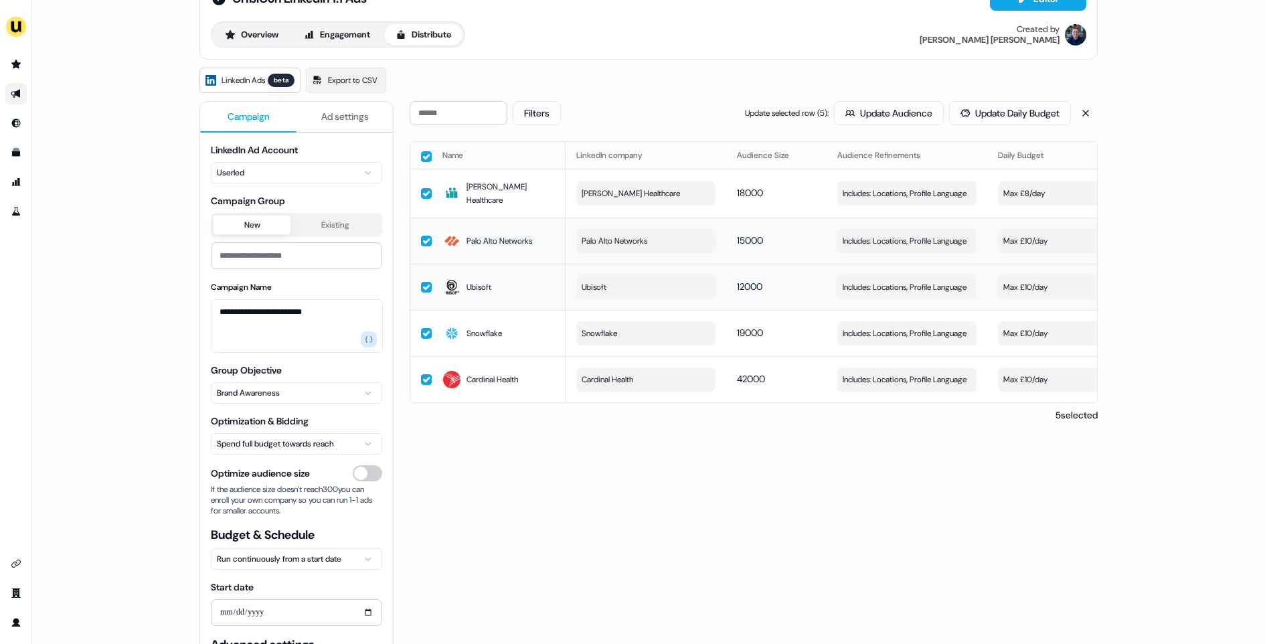
scroll to position [59, 0]
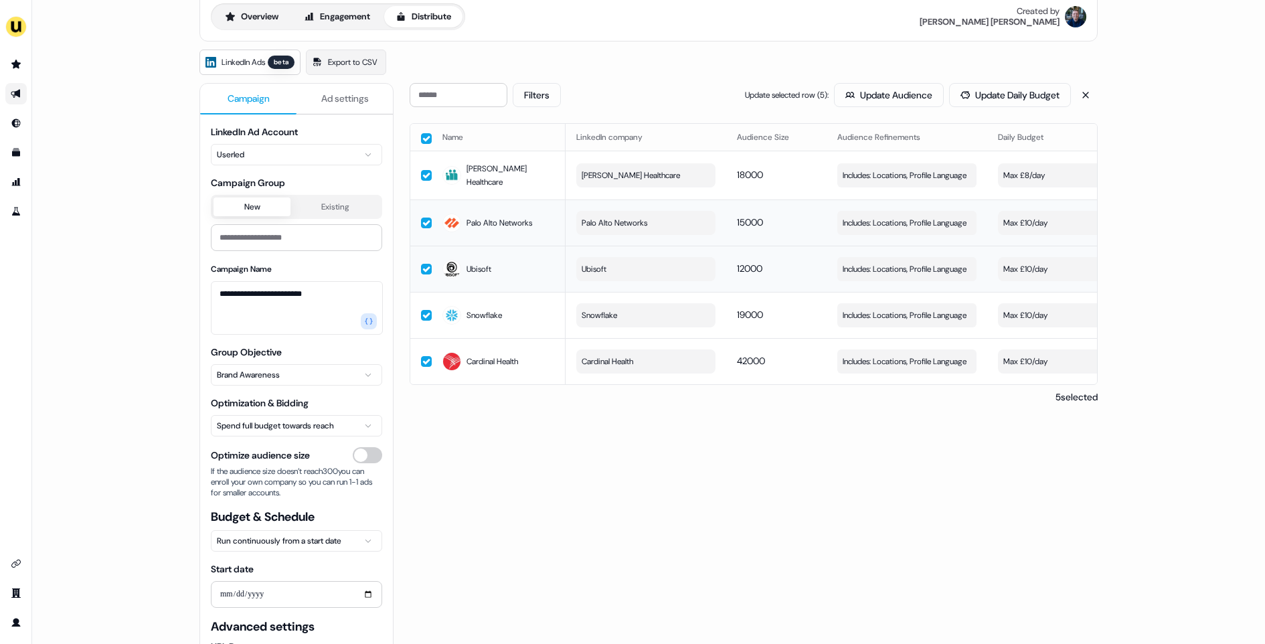
click at [284, 427] on html "**********" at bounding box center [632, 322] width 1265 height 644
click at [1028, 220] on div "- ( Max £10/day )" at bounding box center [1030, 222] width 54 height 13
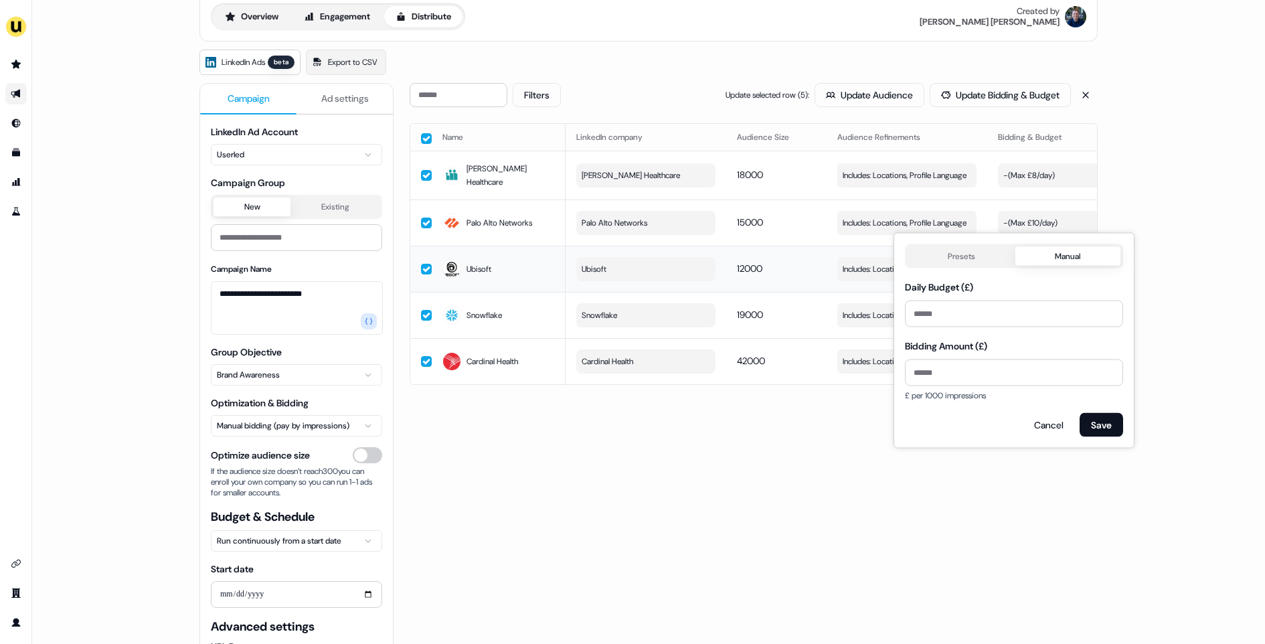
click at [1074, 261] on button "Manual" at bounding box center [1068, 256] width 106 height 19
click at [958, 315] on input "**" at bounding box center [1014, 314] width 218 height 27
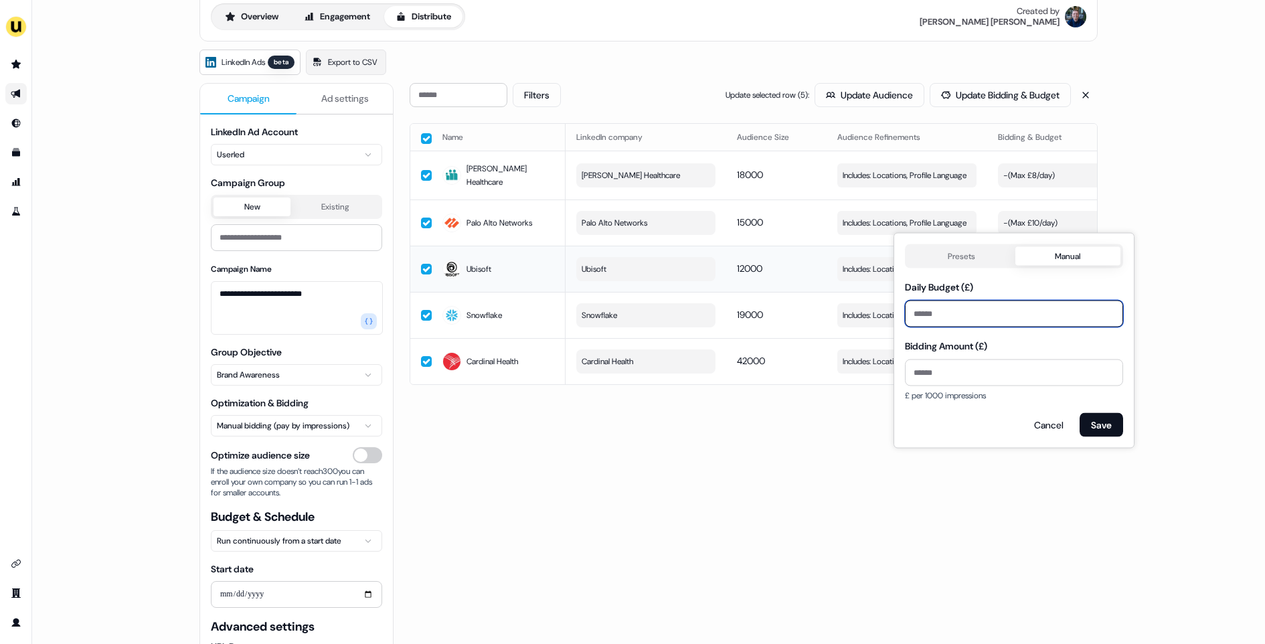
type input "*"
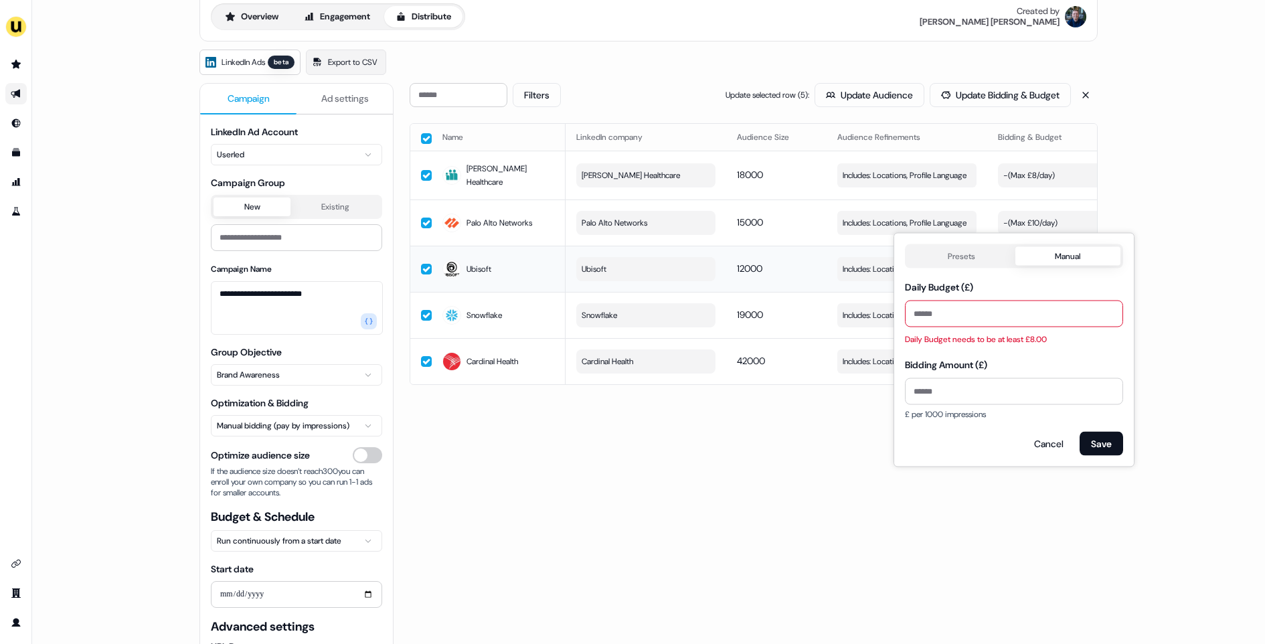
click at [1094, 421] on div "Presets Manual Daily Budget (£) * Daily Budget needs to be at least £8.00 Biddi…" at bounding box center [1014, 350] width 218 height 212
click at [1046, 439] on button "Cancel" at bounding box center [1048, 444] width 51 height 24
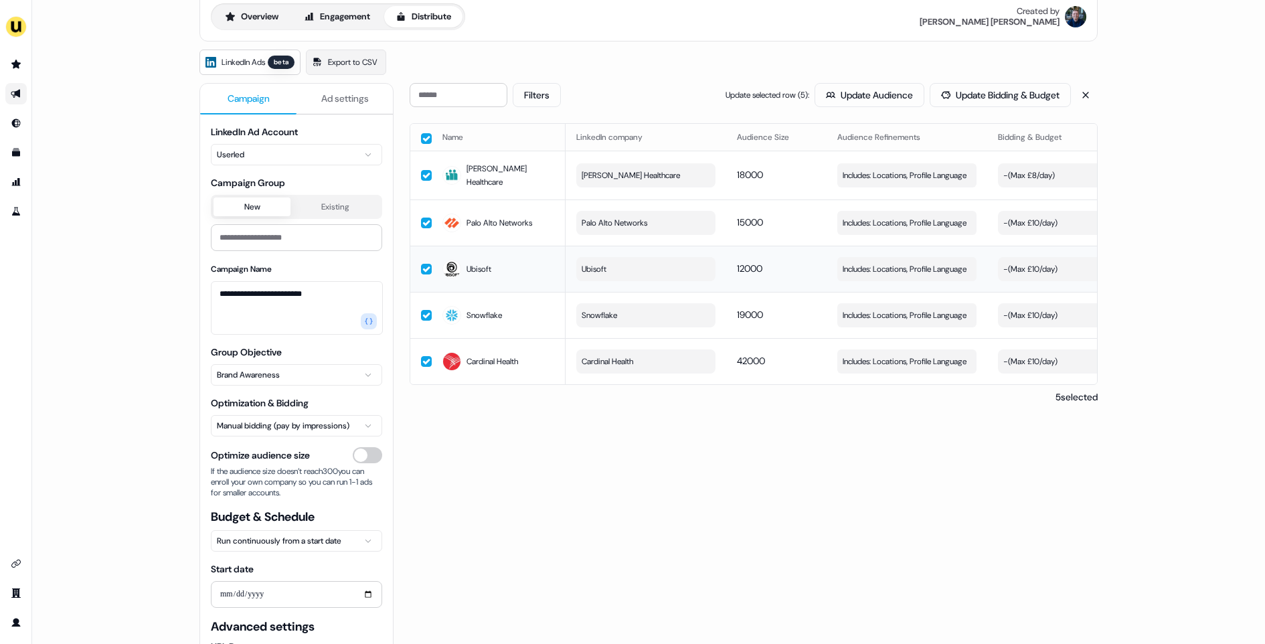
click at [1036, 465] on div "Filters Update selected row ( 5 ): Update Audience Update Bidding & Budget Name…" at bounding box center [754, 393] width 688 height 620
click at [1135, 197] on div "**********" at bounding box center [648, 322] width 1233 height 644
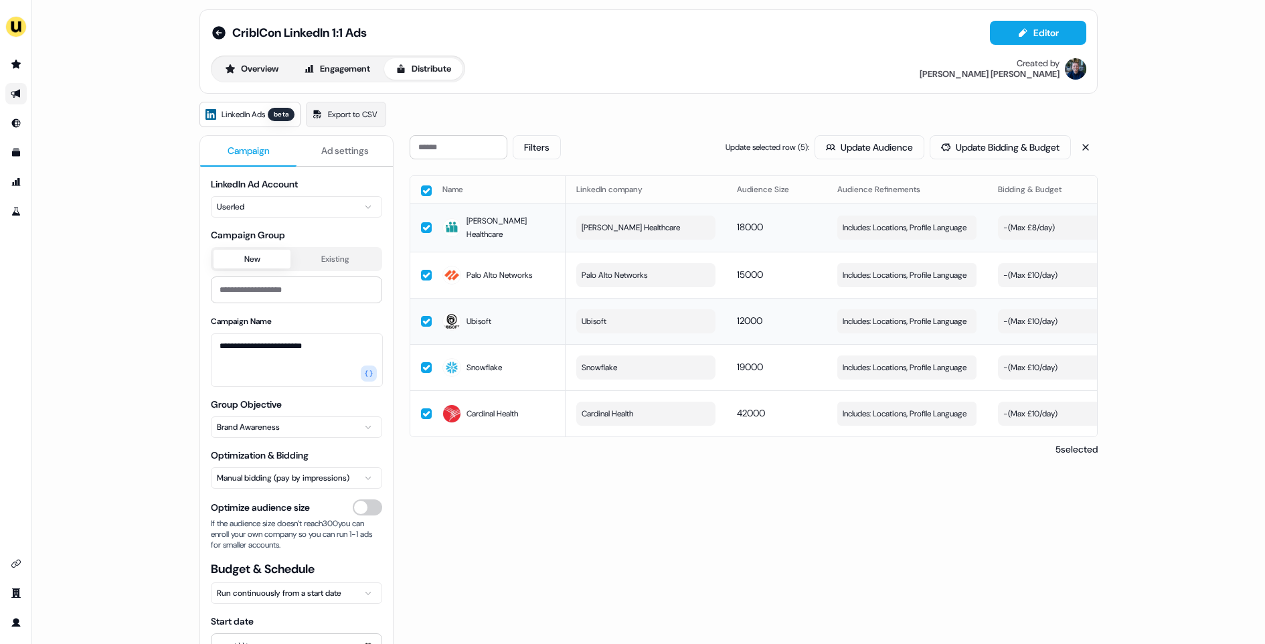
scroll to position [0, 0]
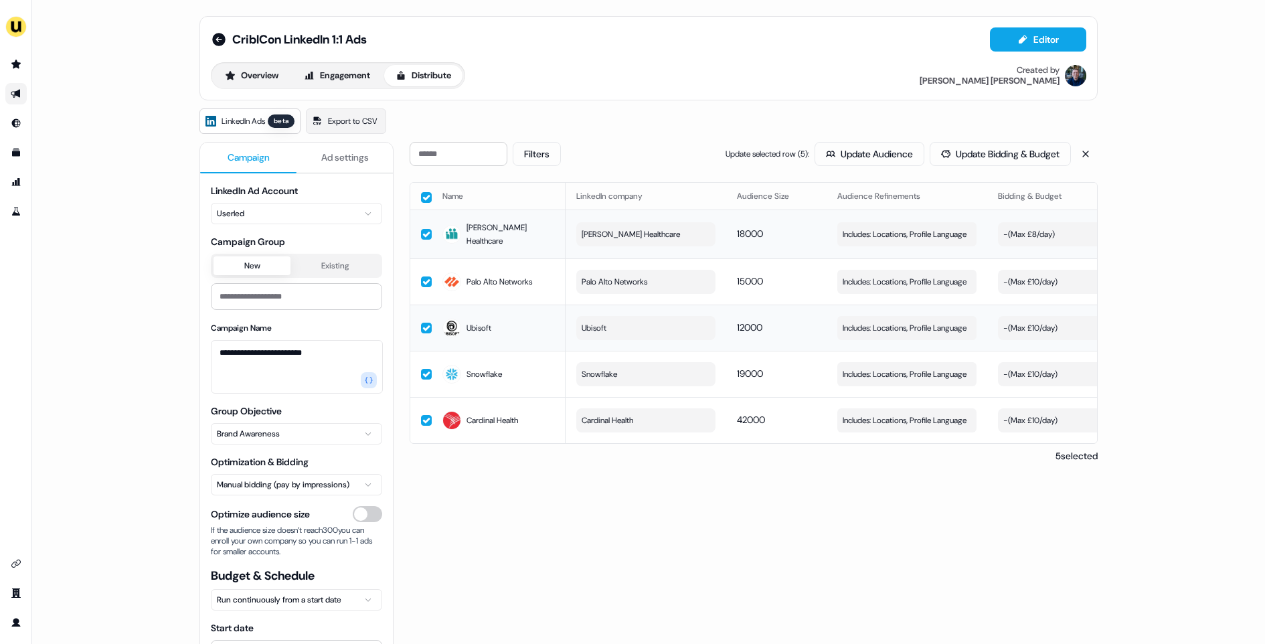
click at [1038, 232] on div "- ( Max £8/day )" at bounding box center [1029, 234] width 52 height 13
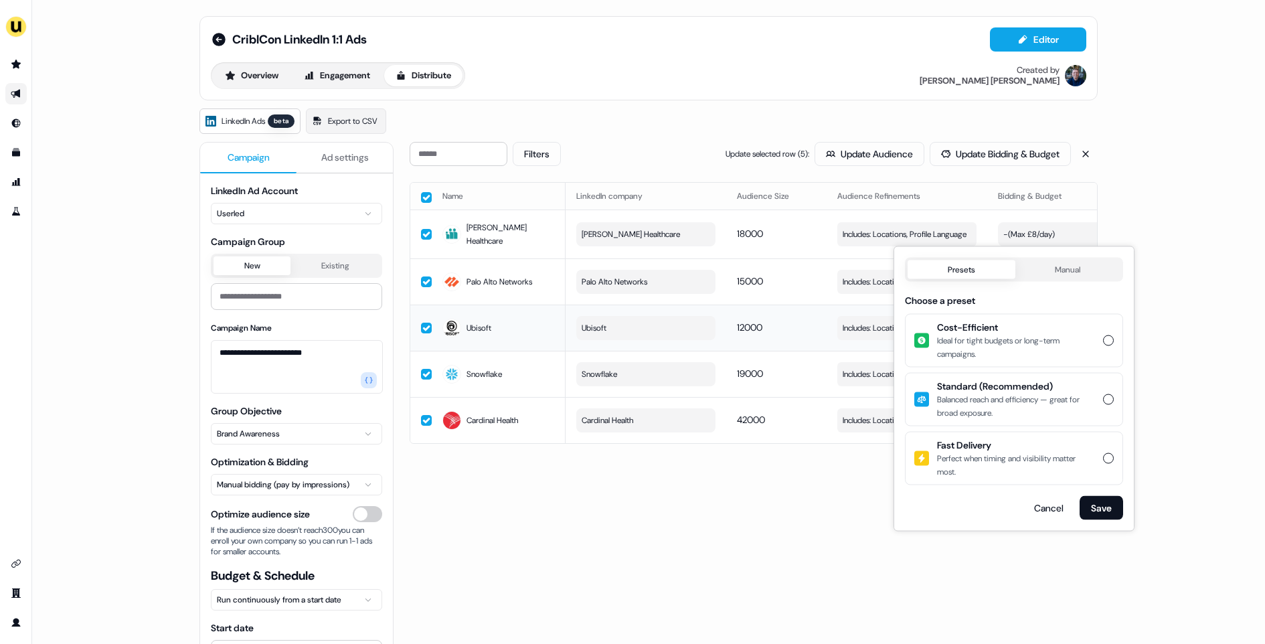
click at [979, 262] on button "Presets" at bounding box center [962, 269] width 108 height 19
click at [581, 145] on div "Filters Update selected row ( 5 ): Update Audience Update Bidding & Budget" at bounding box center [754, 154] width 688 height 24
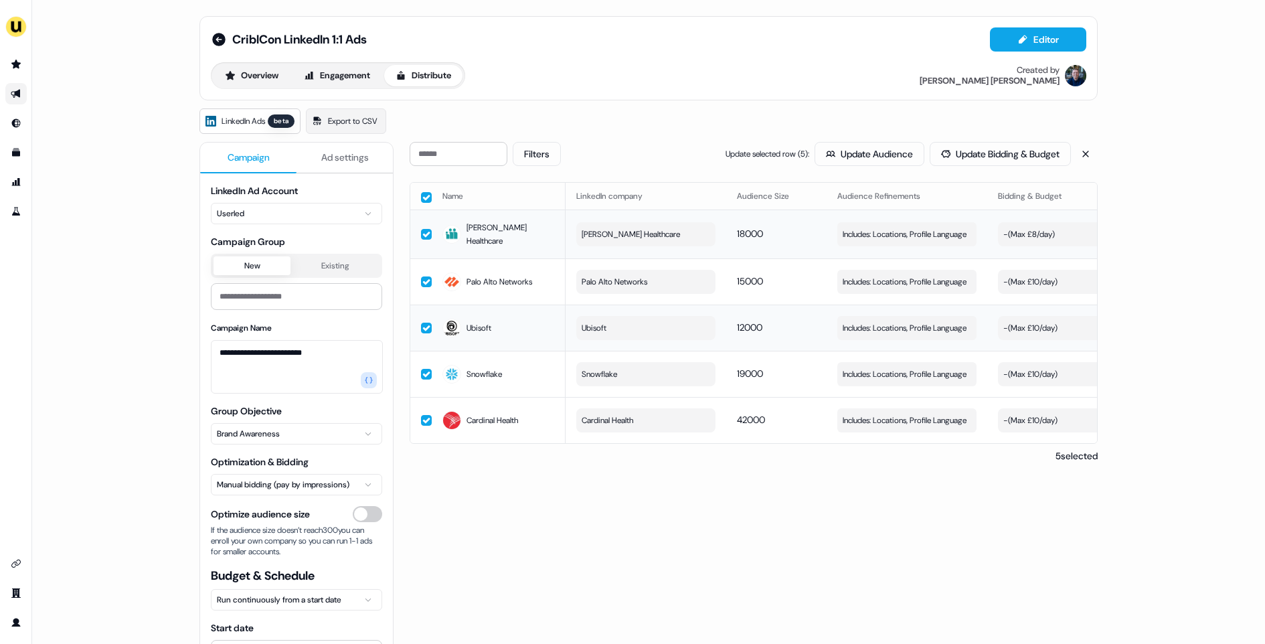
click at [1041, 236] on div "- ( Max £8/day )" at bounding box center [1029, 234] width 52 height 13
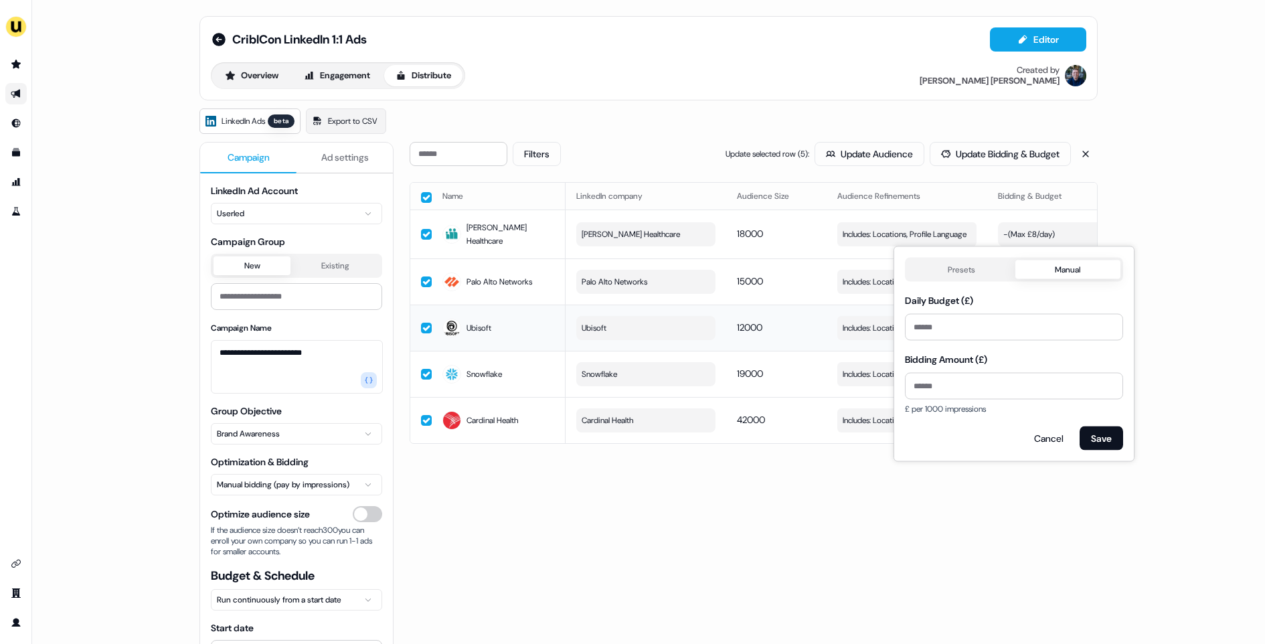
click at [924, 88] on div "CriblCon LinkedIn 1:1 Ads Editor Overview Engagement Distribute Created by [PER…" at bounding box center [648, 58] width 898 height 84
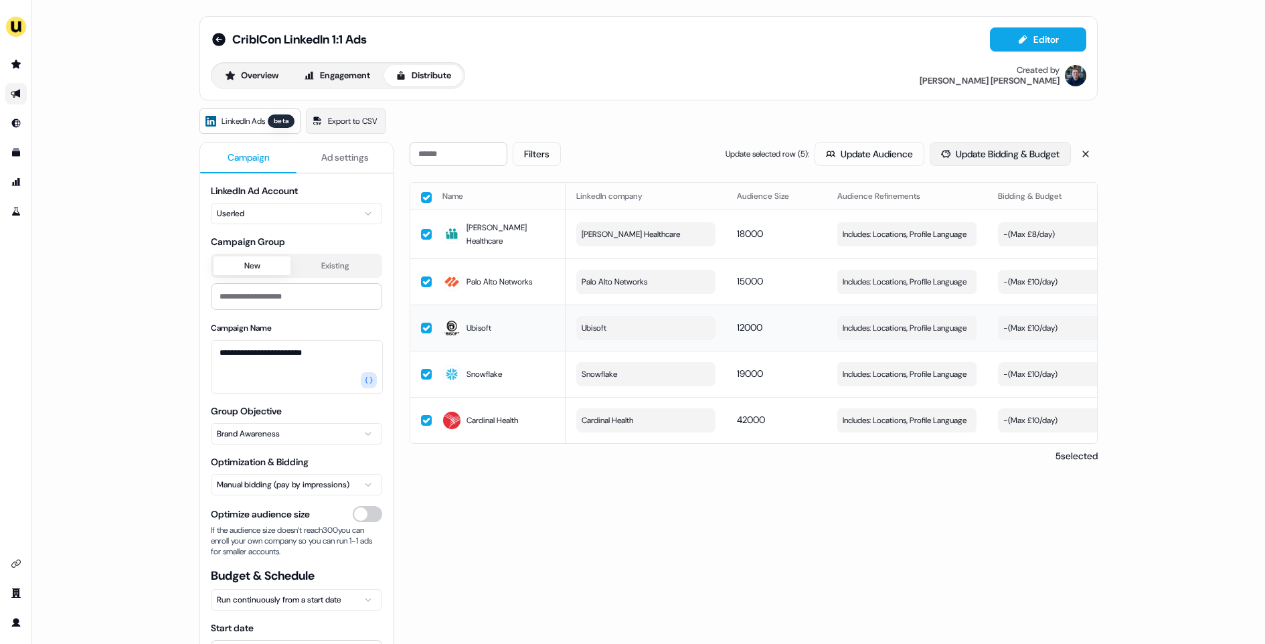
click at [961, 152] on button "Update Bidding & Budget" at bounding box center [1000, 154] width 141 height 24
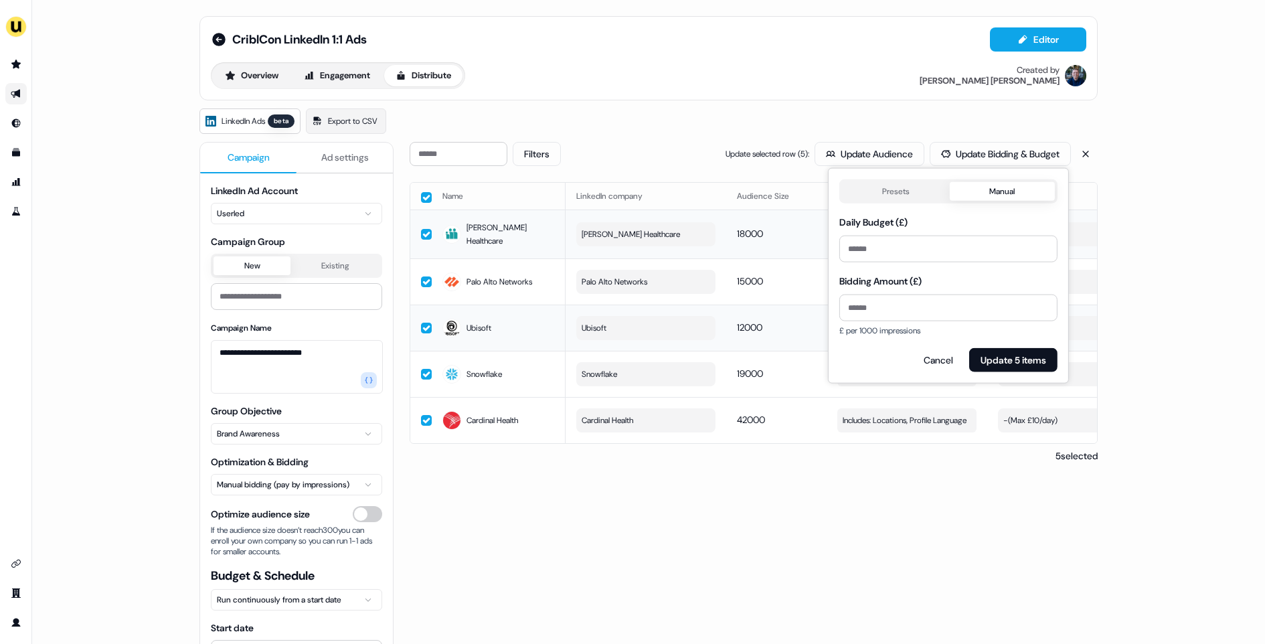
click at [1077, 235] on button "- ( Max £8/day )" at bounding box center [1067, 234] width 139 height 24
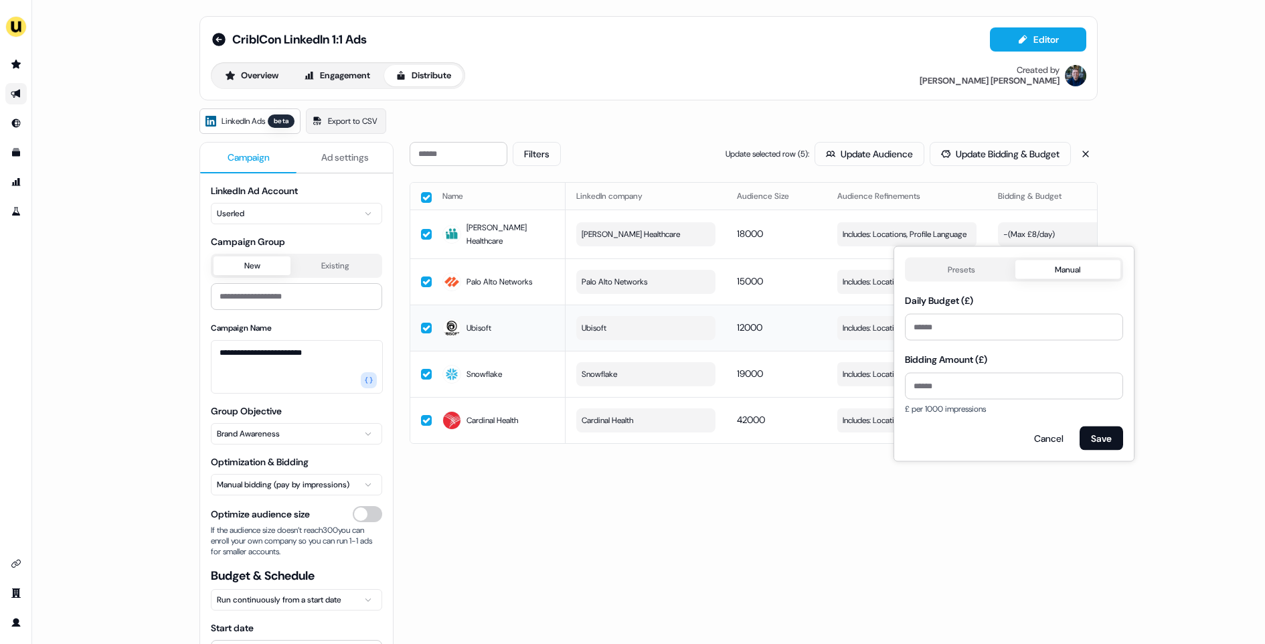
click at [1165, 226] on div "**********" at bounding box center [648, 322] width 1233 height 644
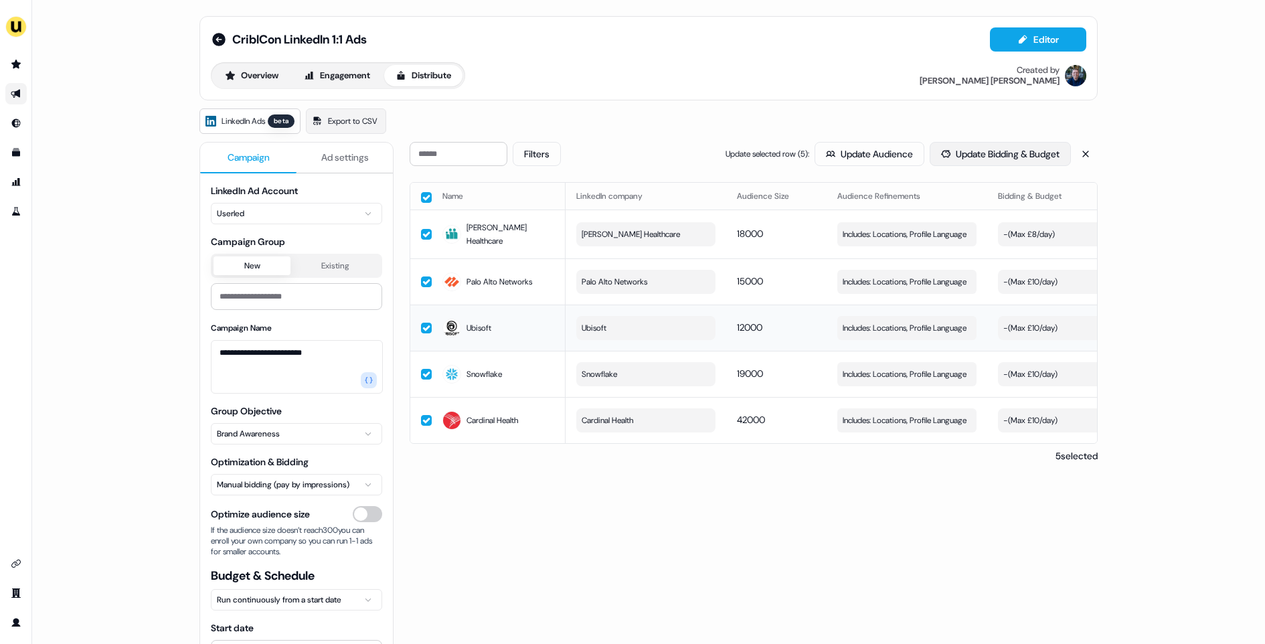
click at [980, 155] on button "Update Bidding & Budget" at bounding box center [1000, 154] width 141 height 24
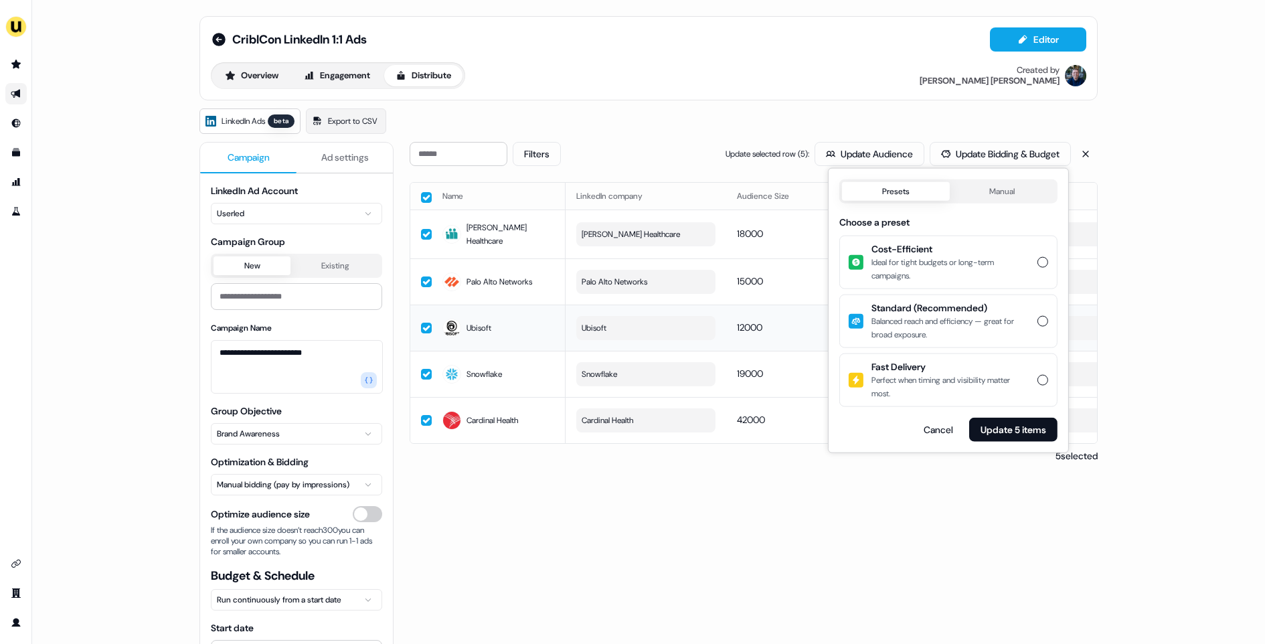
click at [900, 195] on button "Presets" at bounding box center [896, 191] width 108 height 19
click at [981, 189] on button "Manual" at bounding box center [1002, 191] width 106 height 19
click at [921, 195] on button "Presets" at bounding box center [896, 191] width 108 height 19
click at [1148, 248] on div "**********" at bounding box center [648, 322] width 1233 height 644
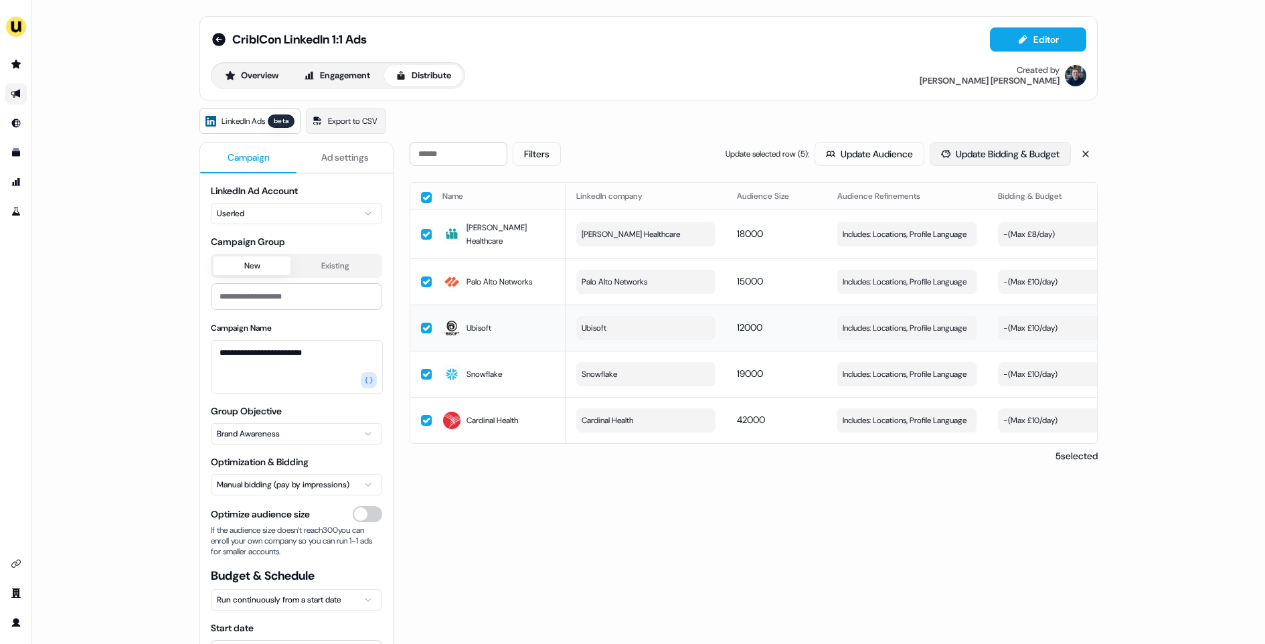
click at [981, 156] on button "Update Bidding & Budget" at bounding box center [1000, 154] width 141 height 24
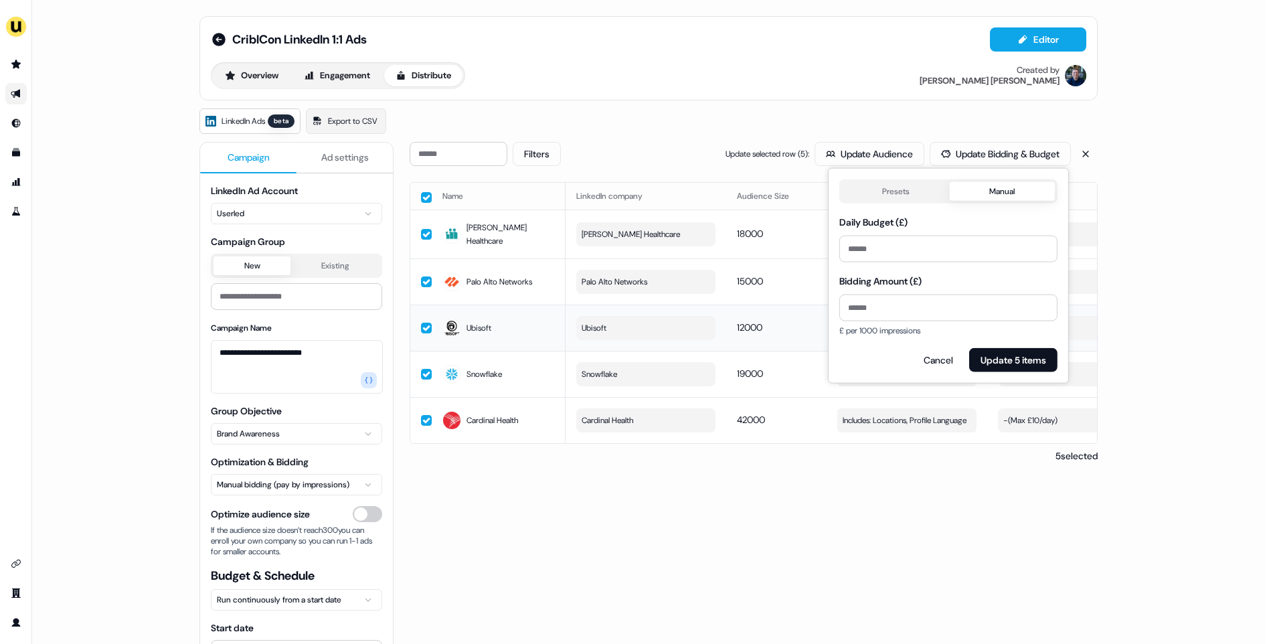
click at [908, 184] on button "Presets" at bounding box center [896, 191] width 108 height 19
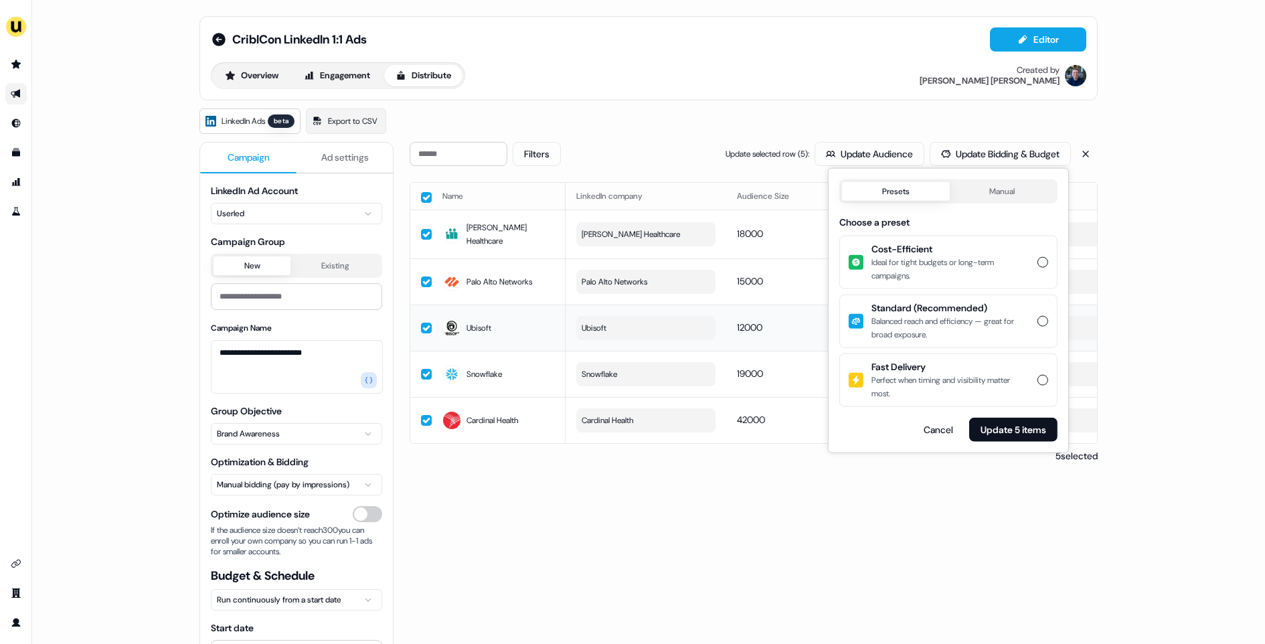
click at [1161, 193] on div "**********" at bounding box center [648, 322] width 1233 height 644
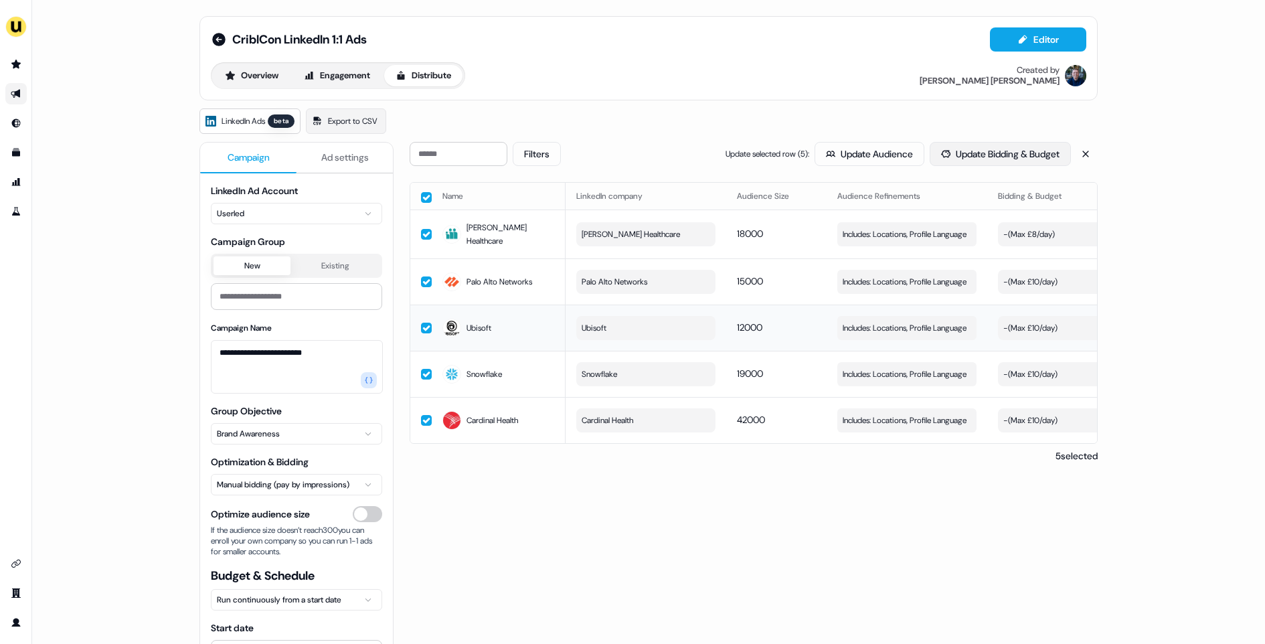
click at [985, 153] on button "Update Bidding & Budget" at bounding box center [1000, 154] width 141 height 24
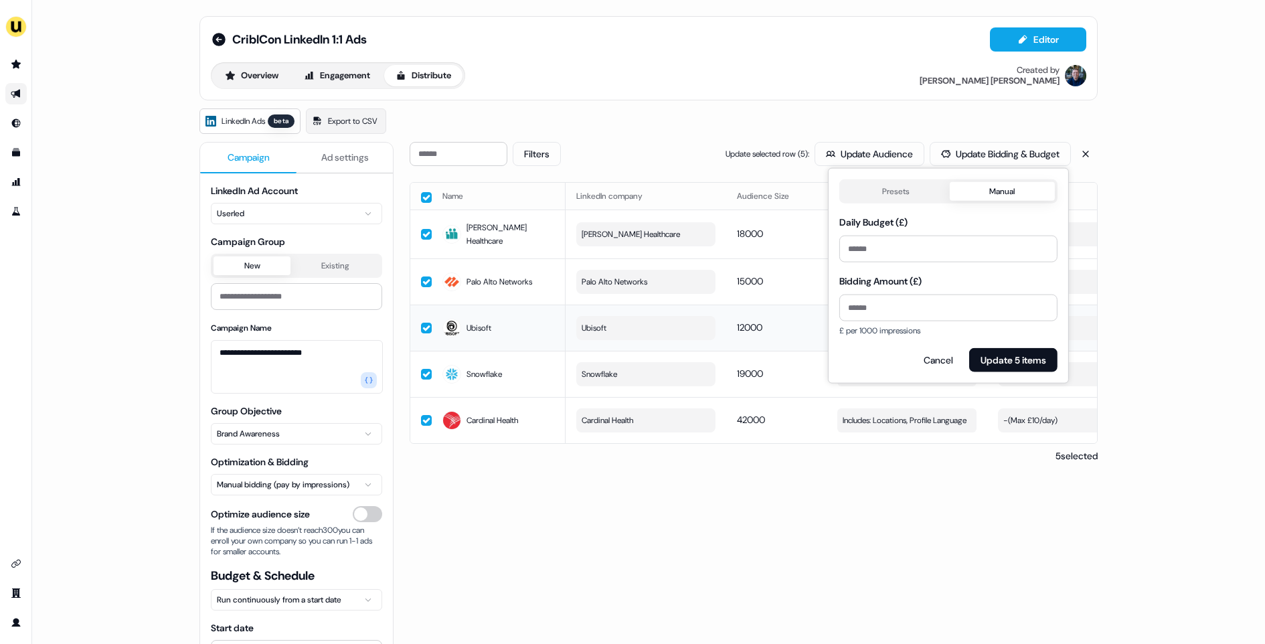
click at [920, 182] on button "Presets" at bounding box center [896, 191] width 108 height 19
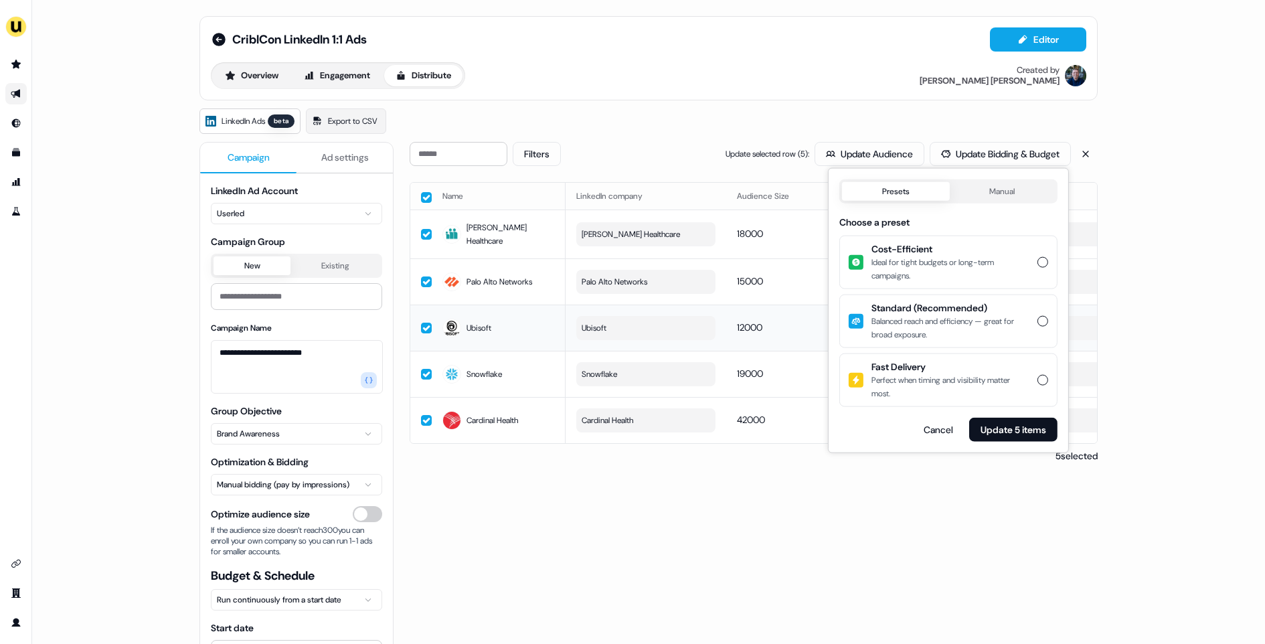
click at [995, 190] on button "Manual" at bounding box center [1002, 191] width 106 height 19
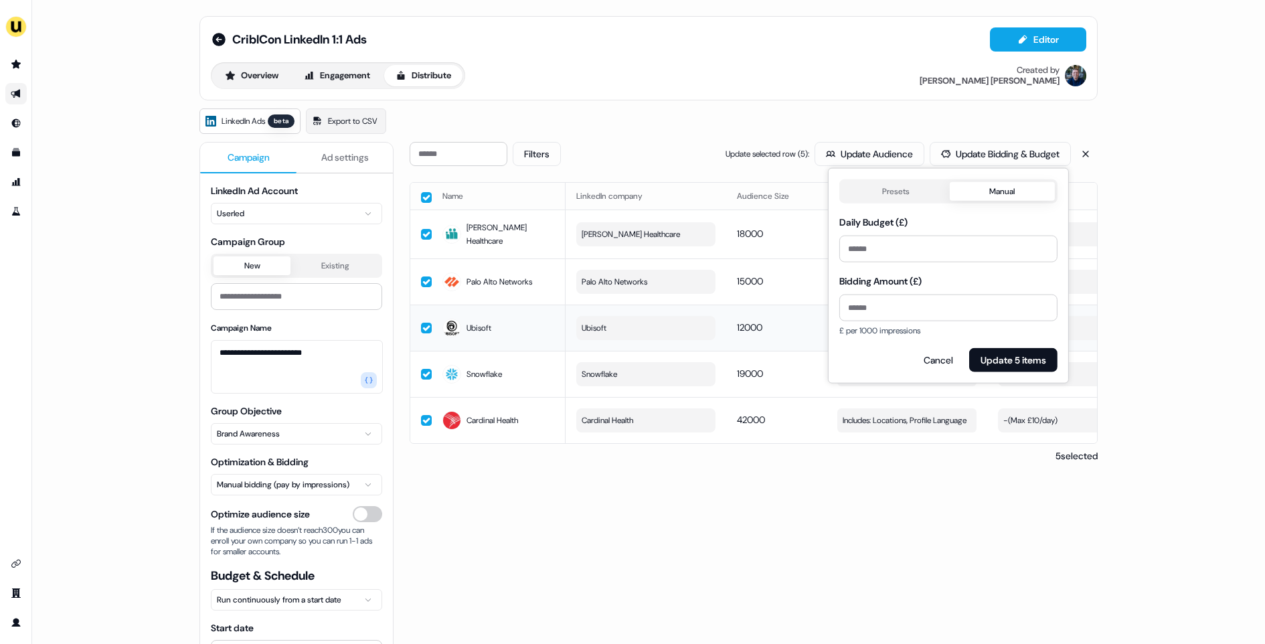
click at [887, 195] on button "Presets" at bounding box center [896, 191] width 108 height 19
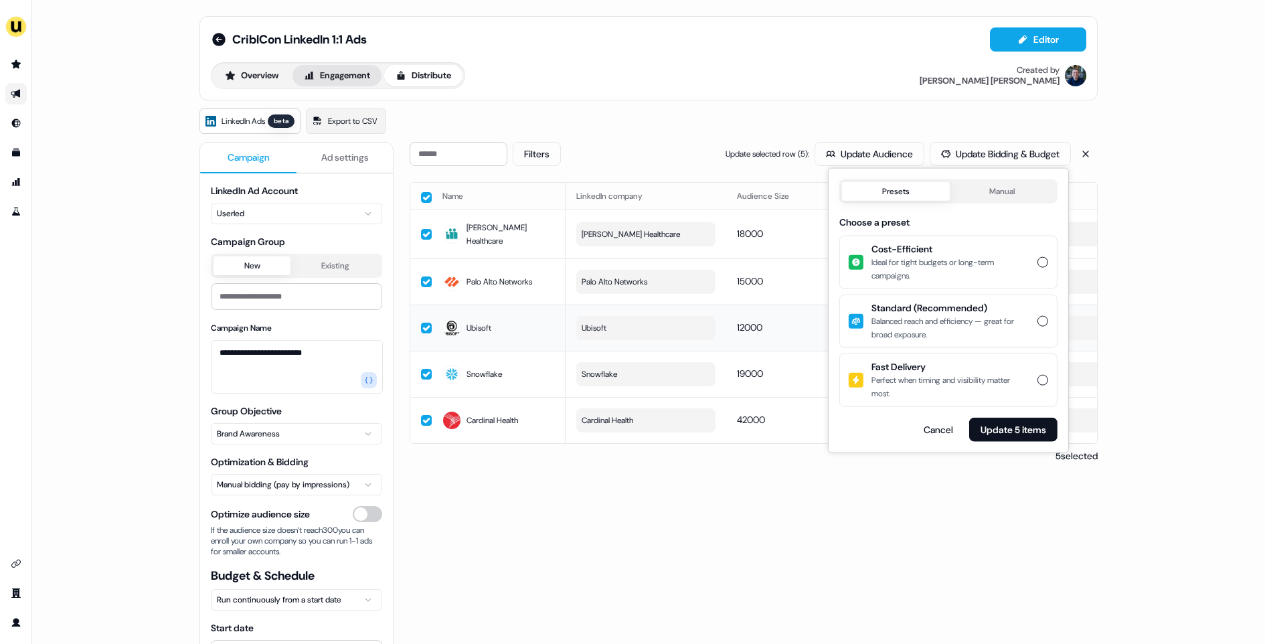
click at [355, 72] on button "Engagement" at bounding box center [337, 75] width 89 height 21
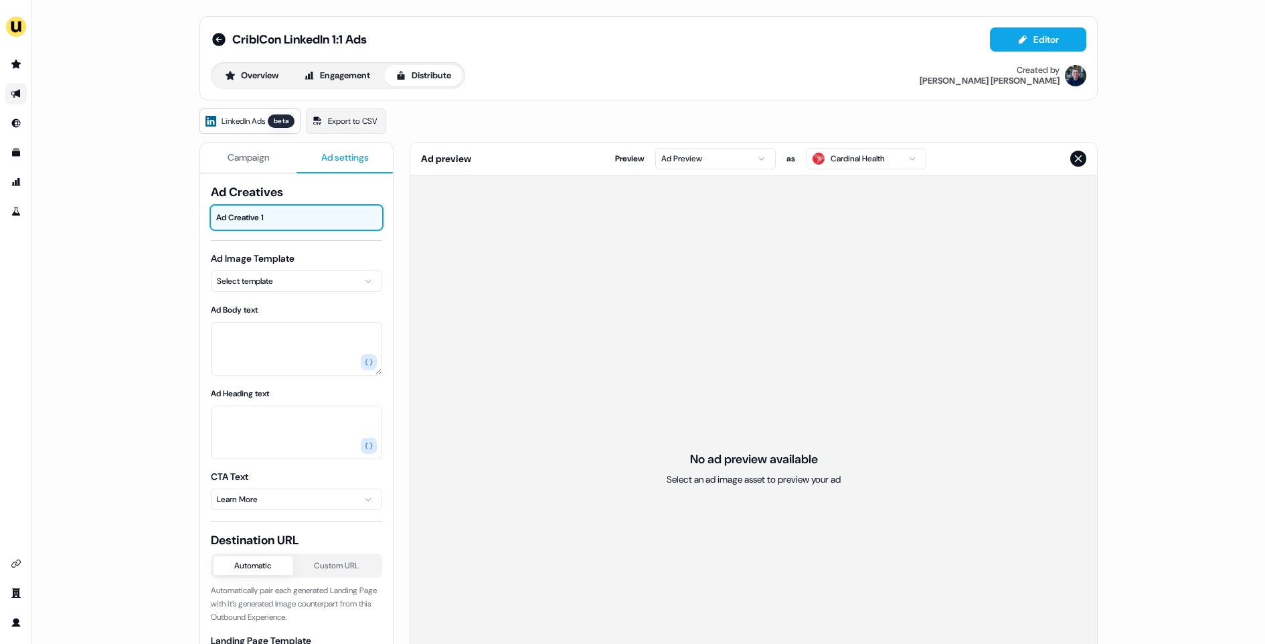
click at [338, 160] on span "Ad settings" at bounding box center [345, 157] width 48 height 13
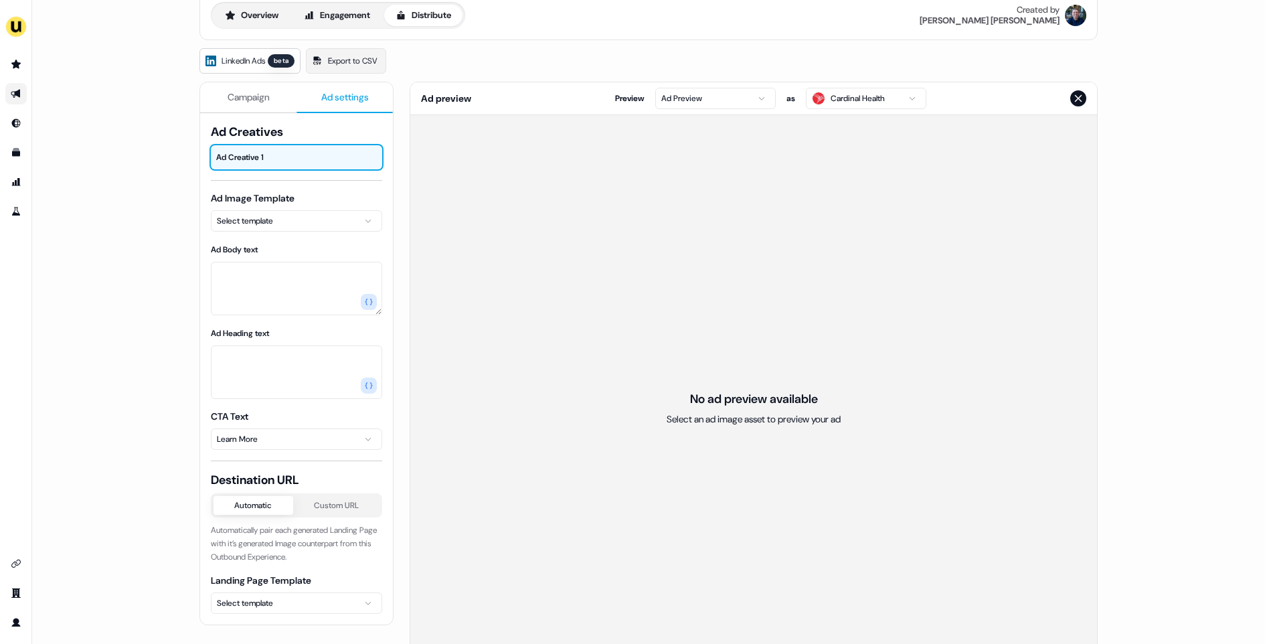
scroll to position [52, 0]
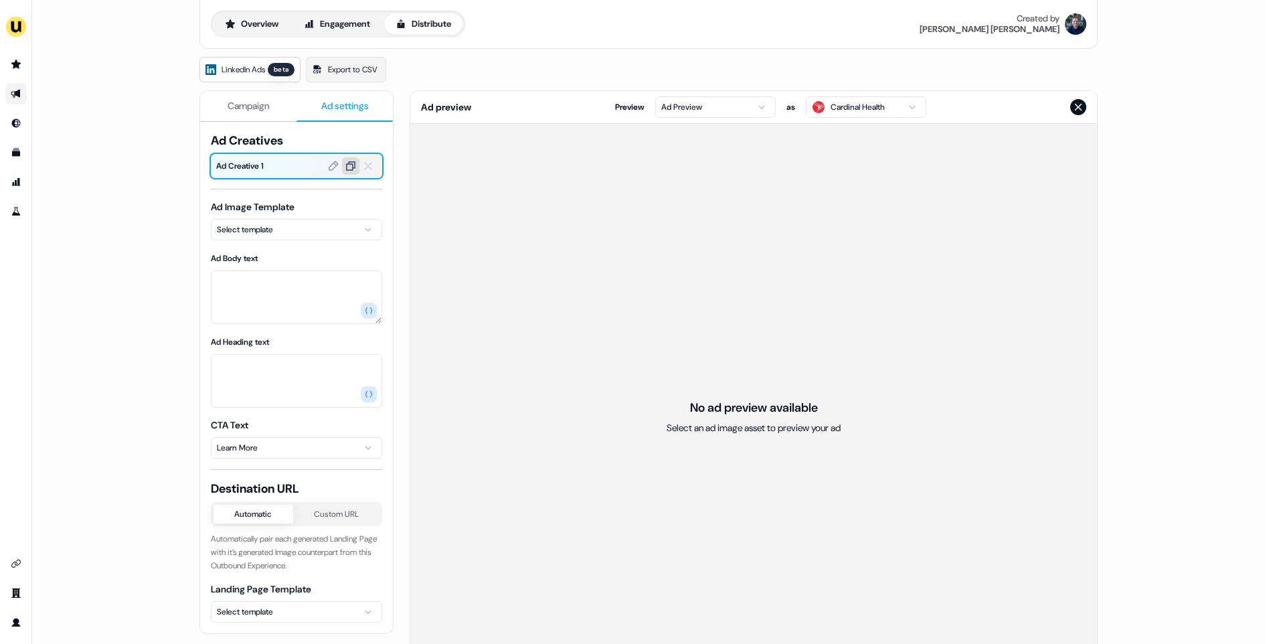
click at [353, 168] on icon at bounding box center [351, 166] width 12 height 12
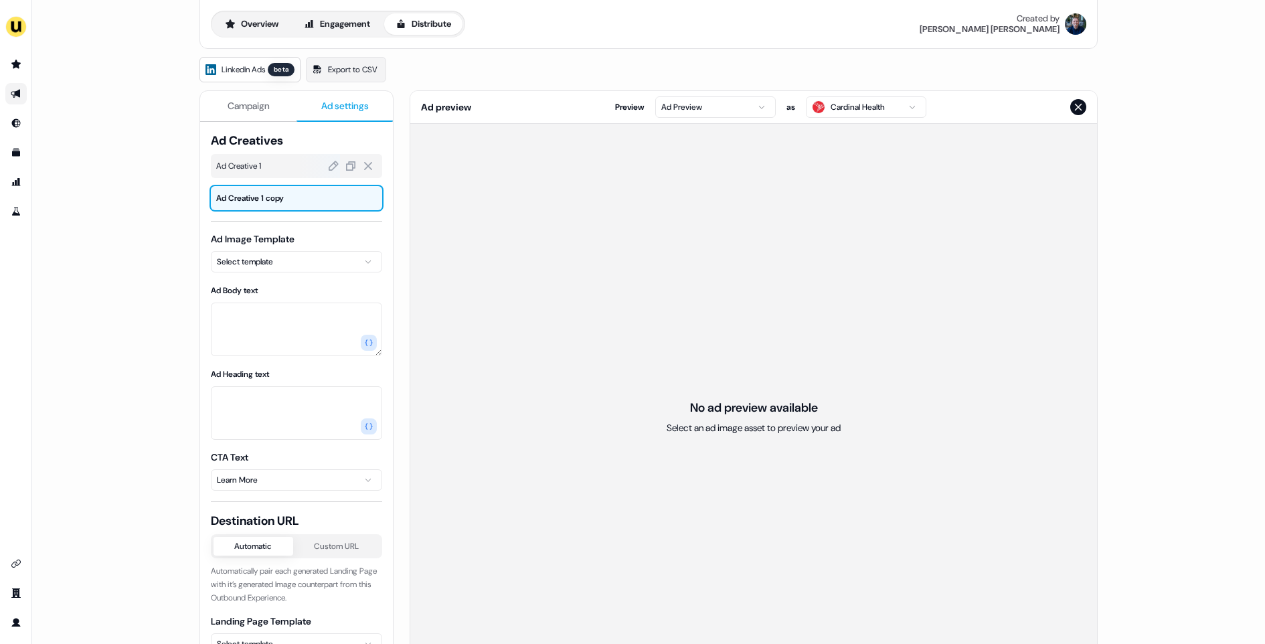
click at [291, 162] on span "Ad Creative 1" at bounding box center [296, 165] width 161 height 13
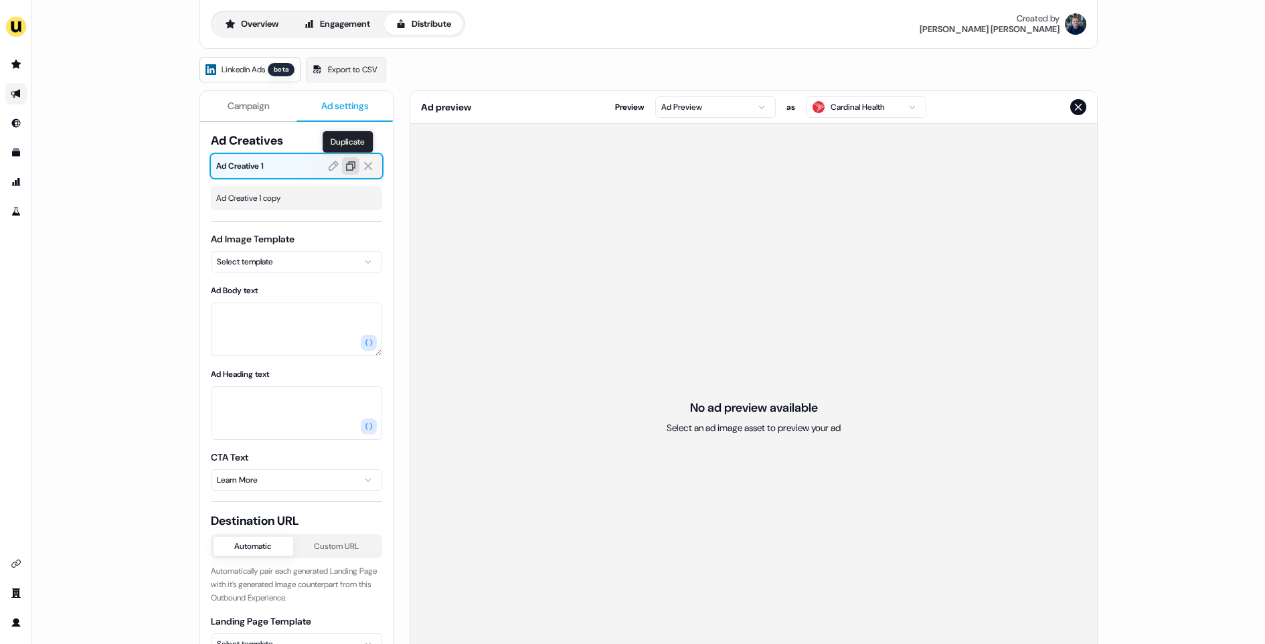
click at [348, 165] on icon at bounding box center [351, 166] width 12 height 12
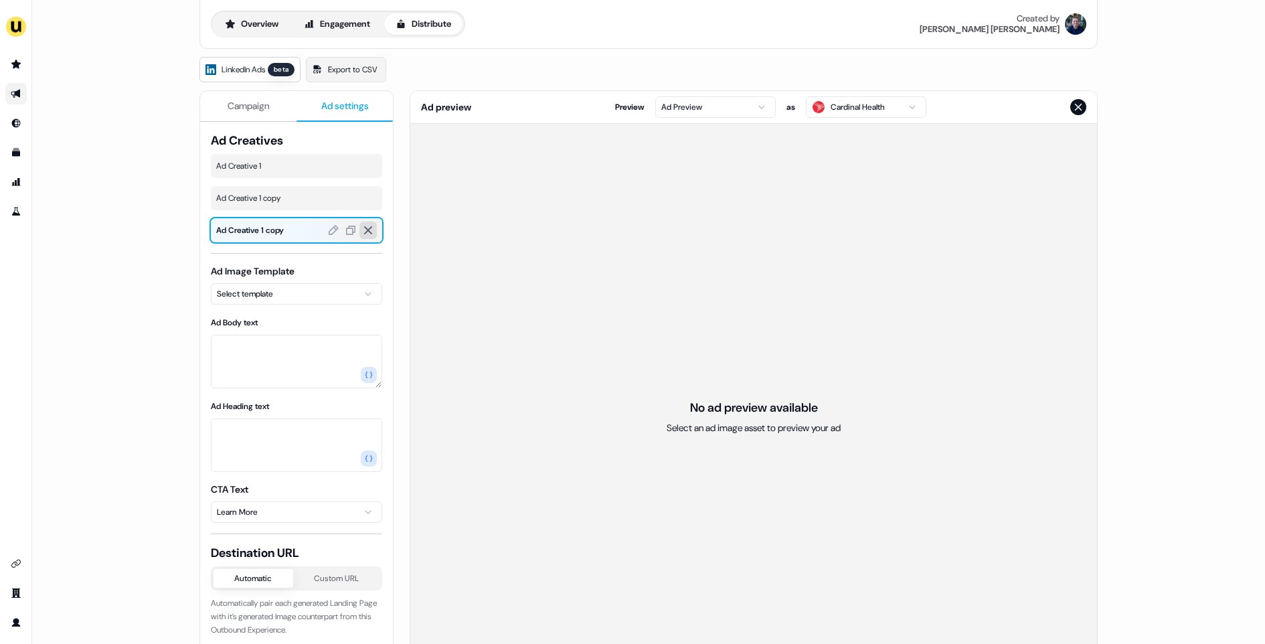
click at [366, 230] on icon at bounding box center [368, 230] width 12 height 12
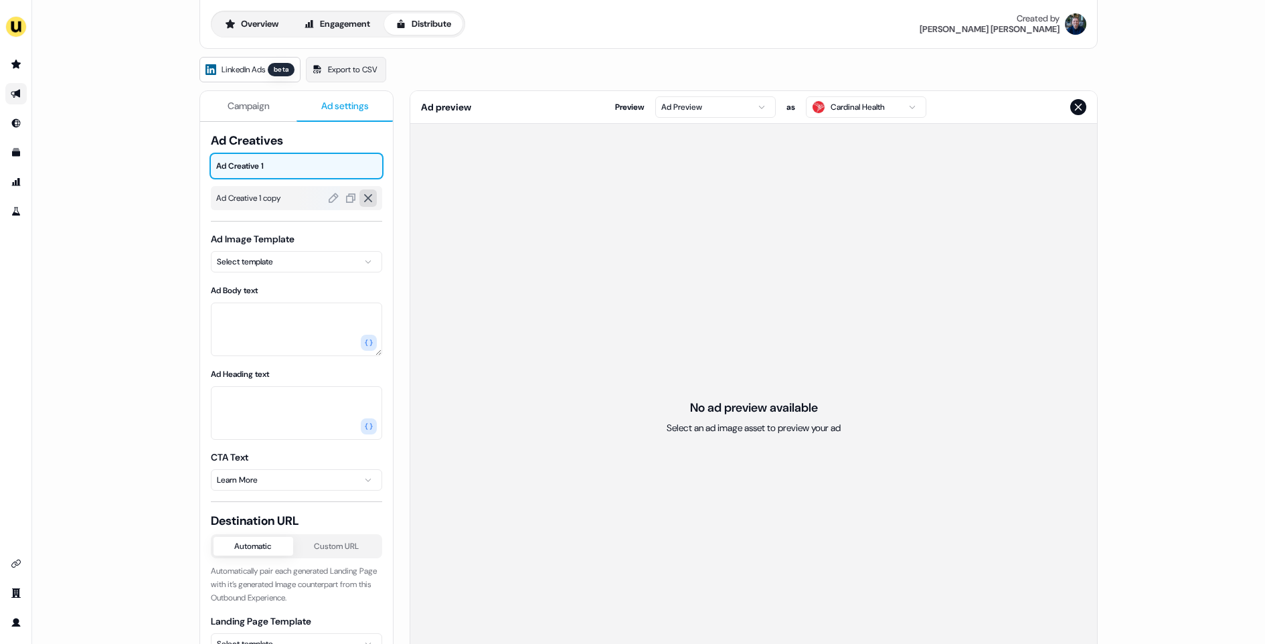
click at [364, 196] on icon at bounding box center [368, 198] width 12 height 12
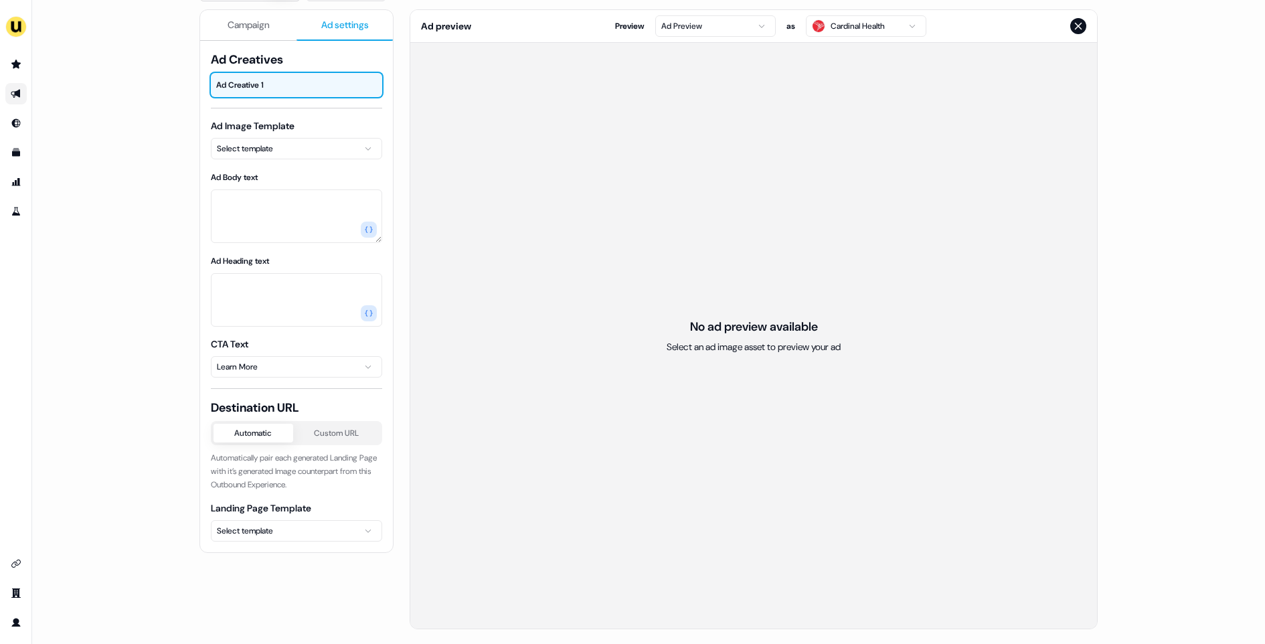
scroll to position [0, 0]
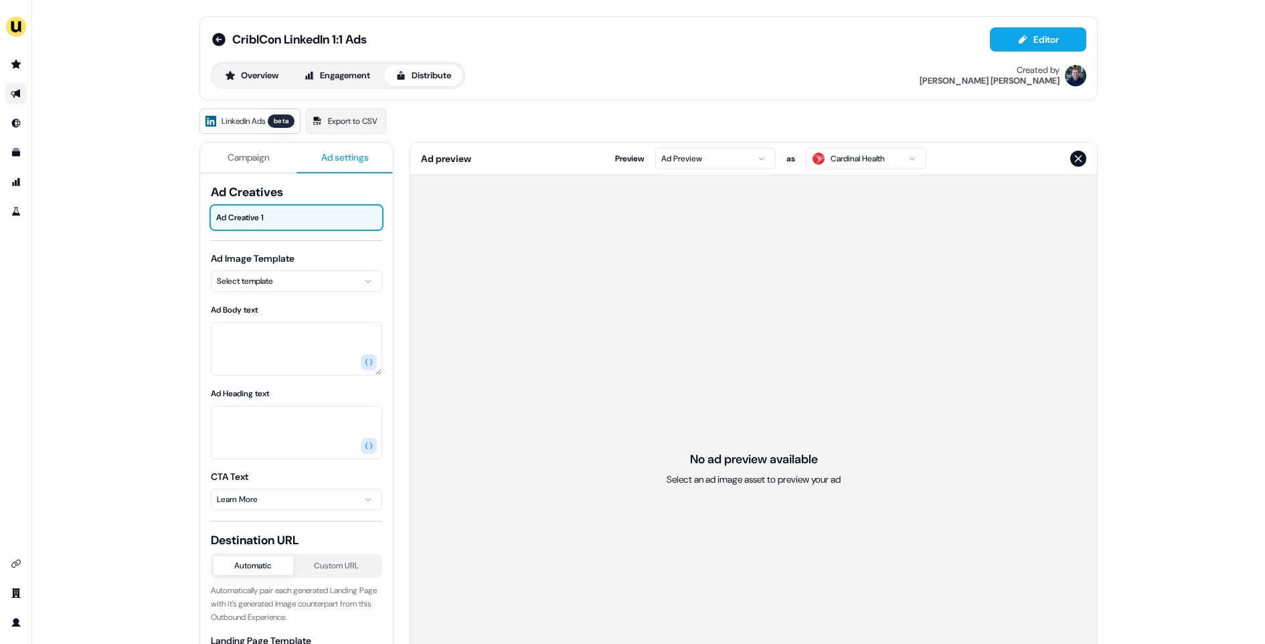
click at [240, 168] on button "Campaign" at bounding box center [248, 158] width 96 height 31
click at [325, 159] on span "Ad settings" at bounding box center [345, 157] width 48 height 13
click at [241, 155] on span "Campaign" at bounding box center [249, 157] width 42 height 13
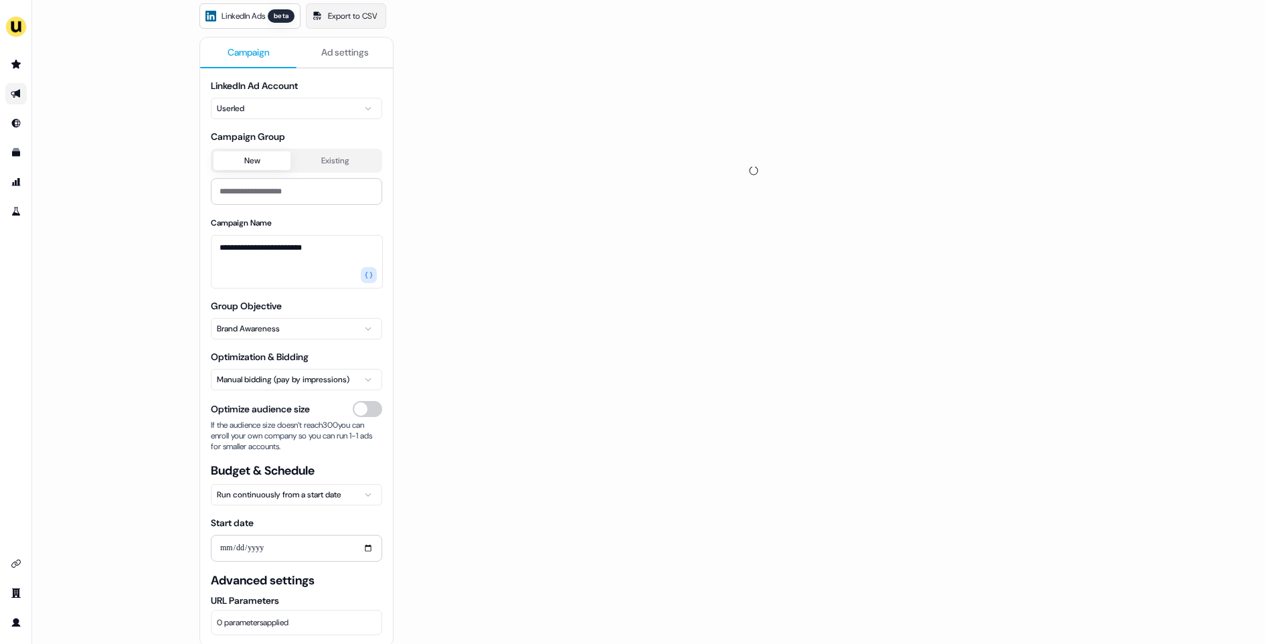
scroll to position [133, 0]
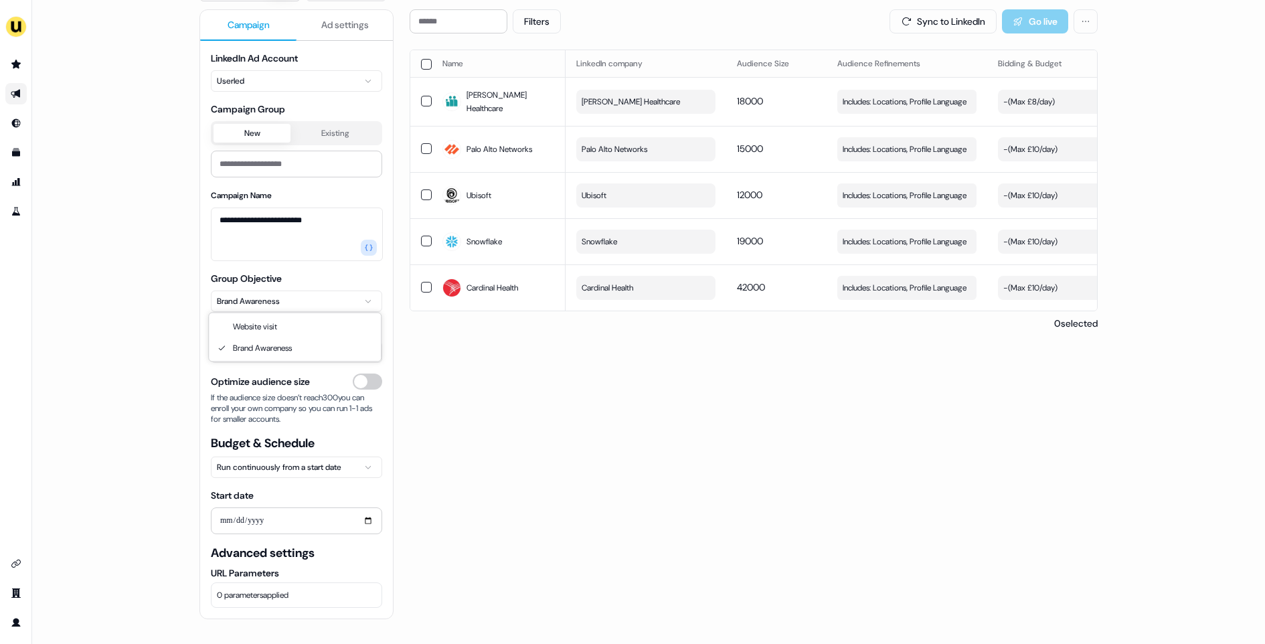
click at [272, 299] on html "**********" at bounding box center [632, 322] width 1265 height 644
click at [183, 295] on html "**********" at bounding box center [632, 322] width 1265 height 644
click at [232, 295] on html "**********" at bounding box center [632, 322] width 1265 height 644
click at [169, 283] on html "**********" at bounding box center [632, 322] width 1265 height 644
click at [240, 295] on html "**********" at bounding box center [632, 322] width 1265 height 644
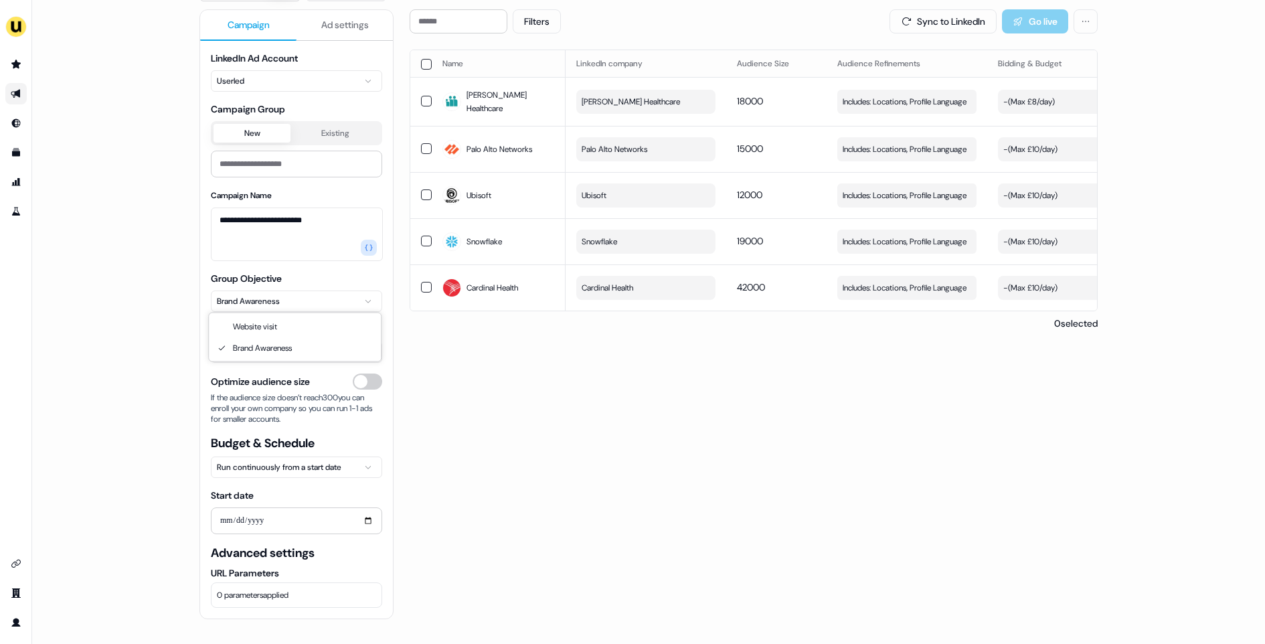
click at [179, 346] on html "**********" at bounding box center [632, 322] width 1265 height 644
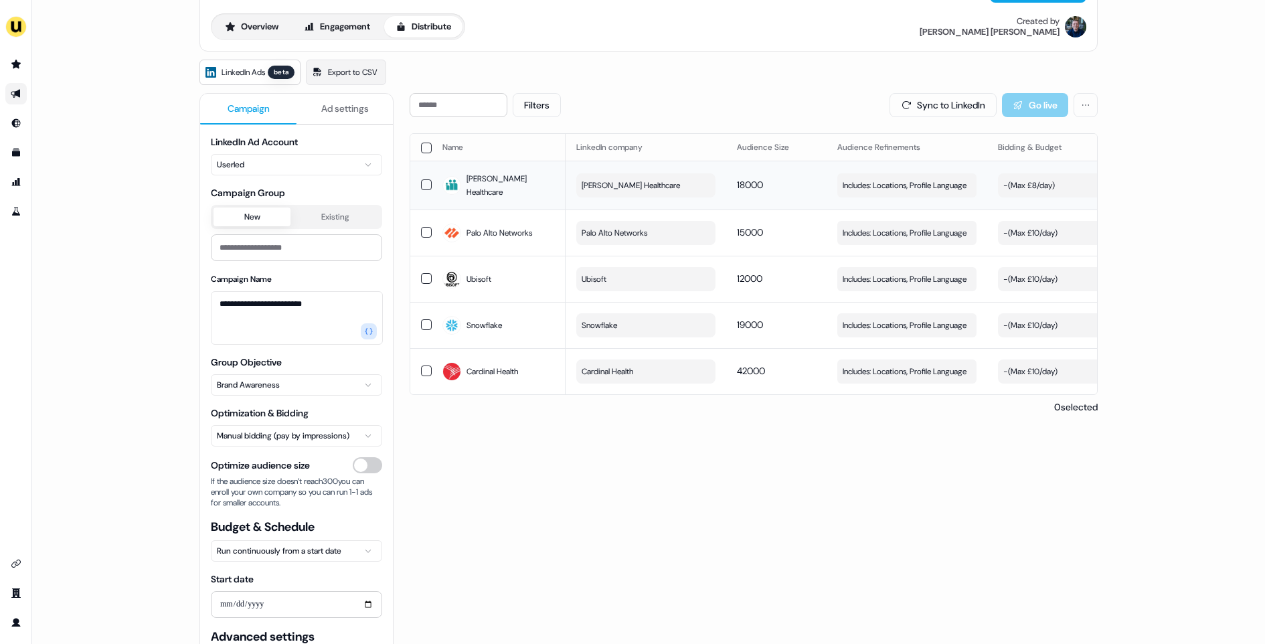
scroll to position [48, 0]
click at [555, 106] on button "Filters" at bounding box center [537, 106] width 48 height 24
click at [611, 91] on div "**********" at bounding box center [648, 386] width 898 height 653
click at [423, 141] on th at bounding box center [420, 148] width 21 height 27
click at [424, 149] on button "button" at bounding box center [426, 148] width 11 height 11
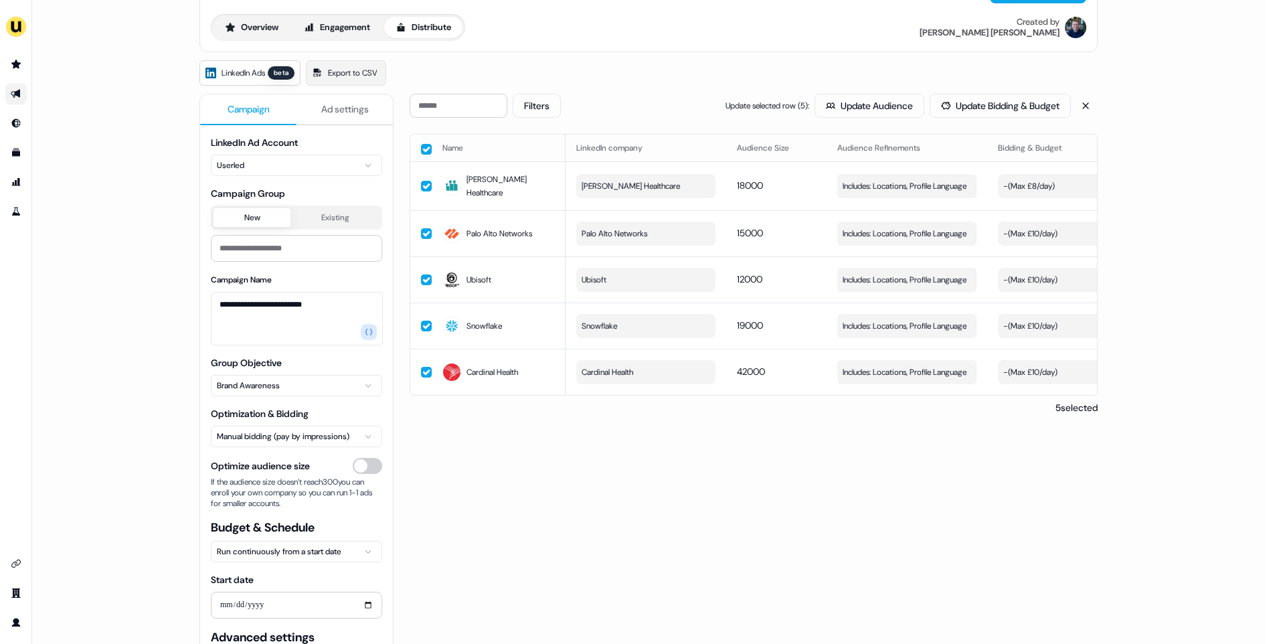
click at [669, 105] on div "Filters Update selected row ( 5 ): Update Audience Update Bidding & Budget" at bounding box center [754, 106] width 688 height 24
click at [427, 148] on button "button" at bounding box center [426, 149] width 11 height 11
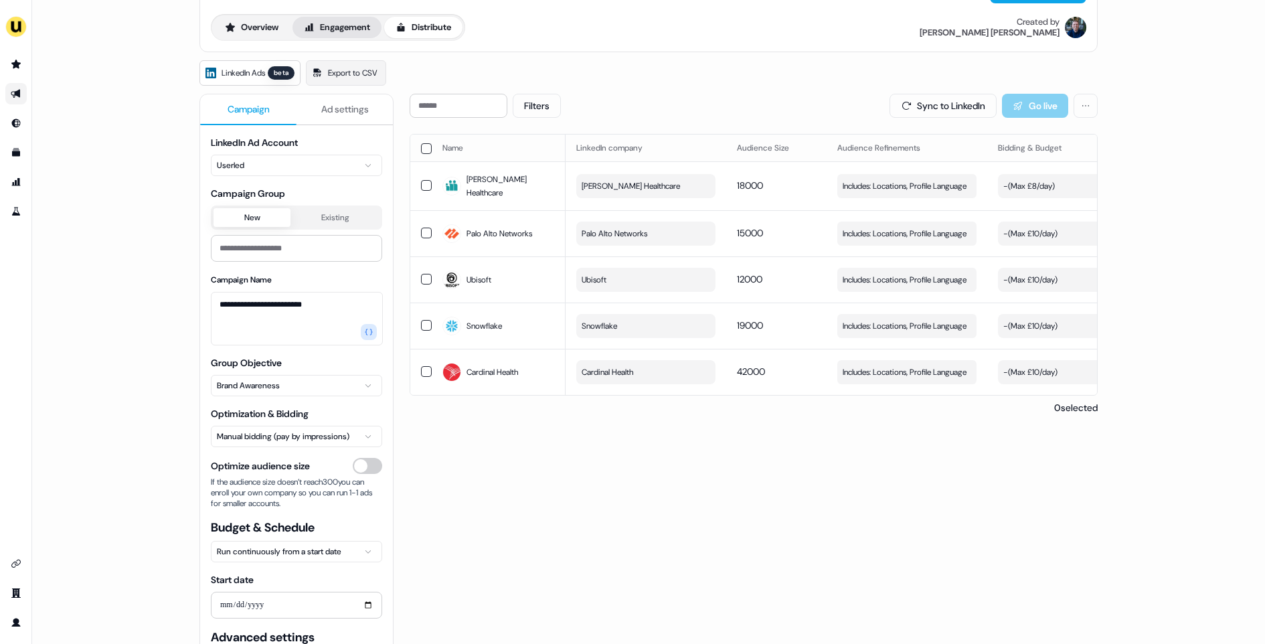
click at [347, 31] on button "Engagement" at bounding box center [337, 27] width 89 height 21
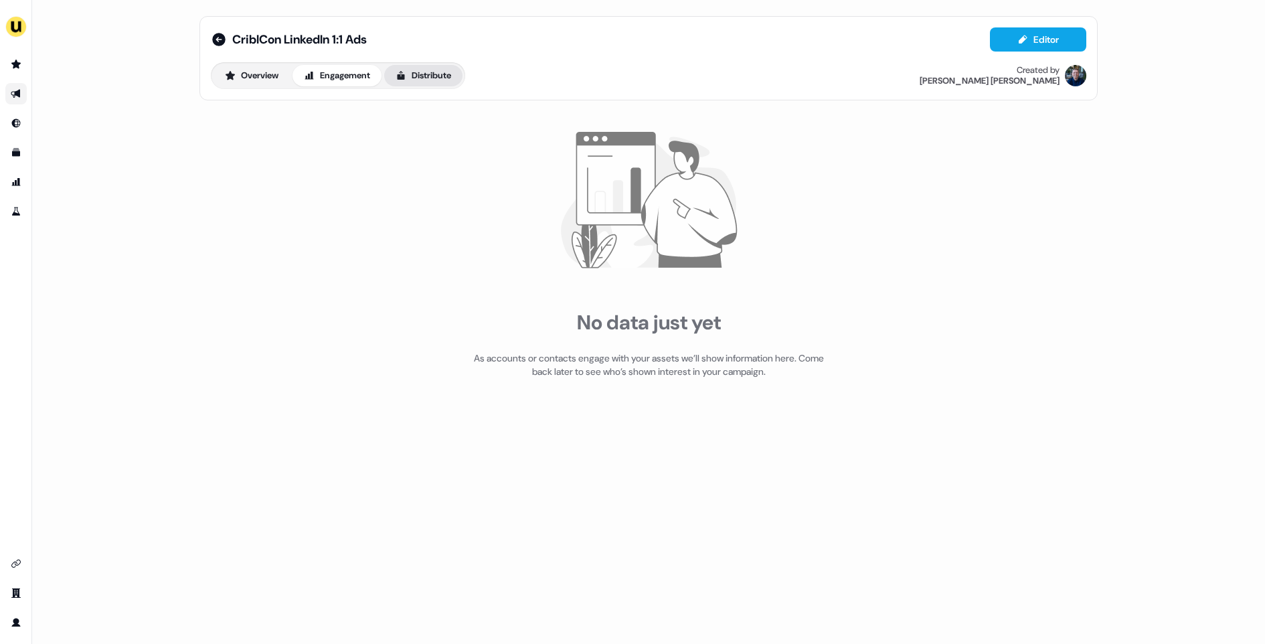
click at [430, 75] on button "Distribute" at bounding box center [423, 75] width 78 height 21
